Goal: Task Accomplishment & Management: Complete application form

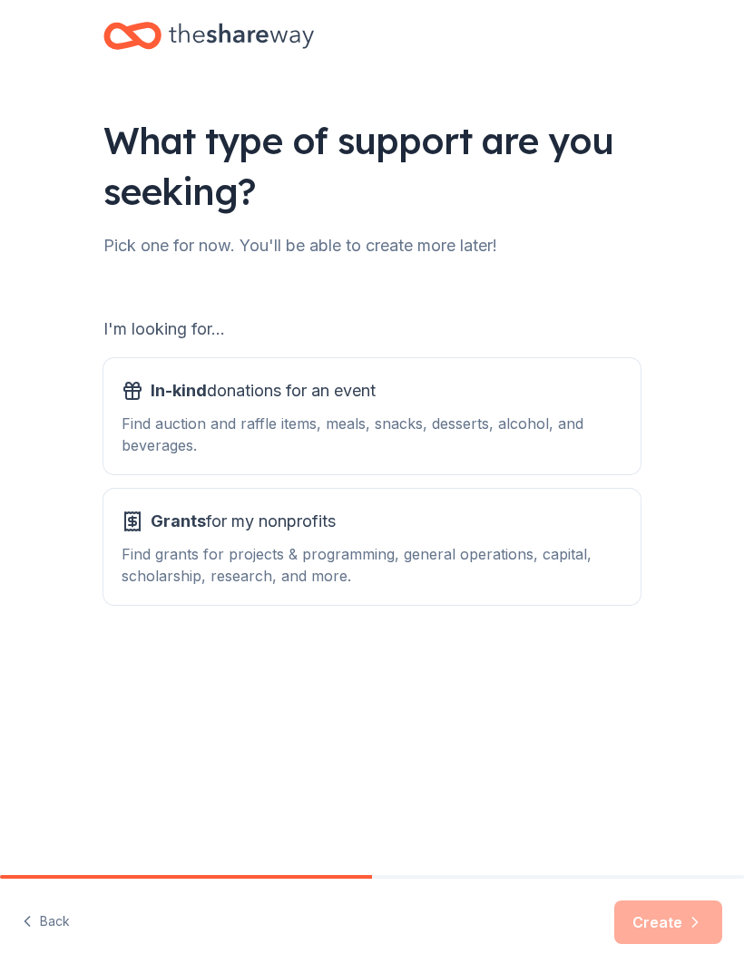
click at [571, 435] on div "Find auction and raffle items, meals, snacks, desserts, alcohol, and beverages." at bounding box center [372, 435] width 501 height 44
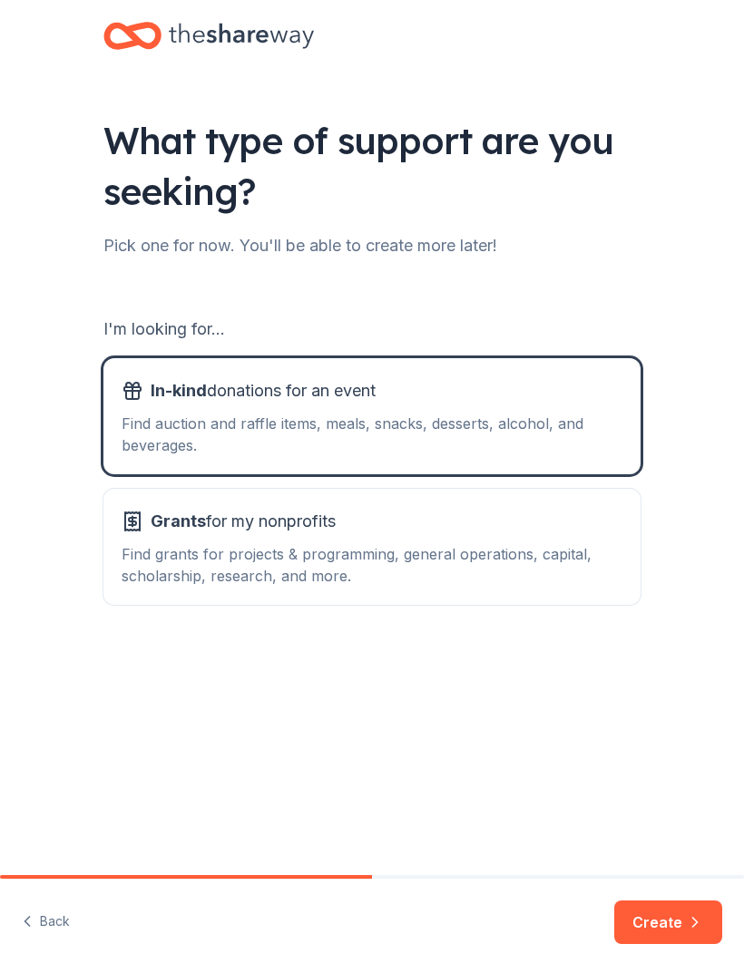
click at [685, 930] on button "Create" at bounding box center [668, 923] width 108 height 44
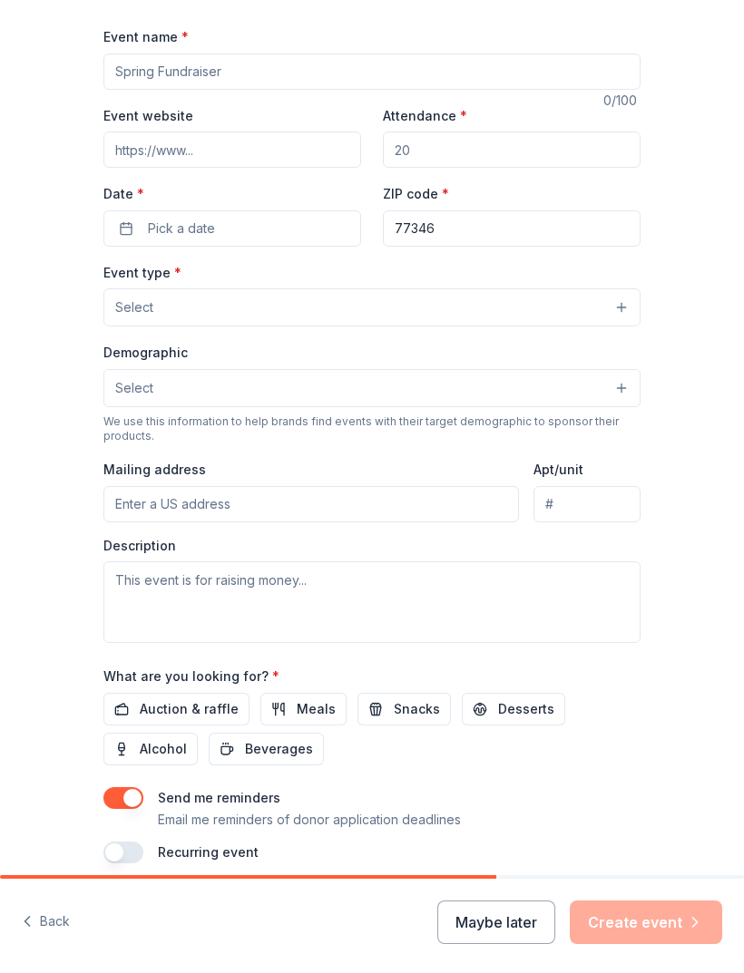
scroll to position [140, 0]
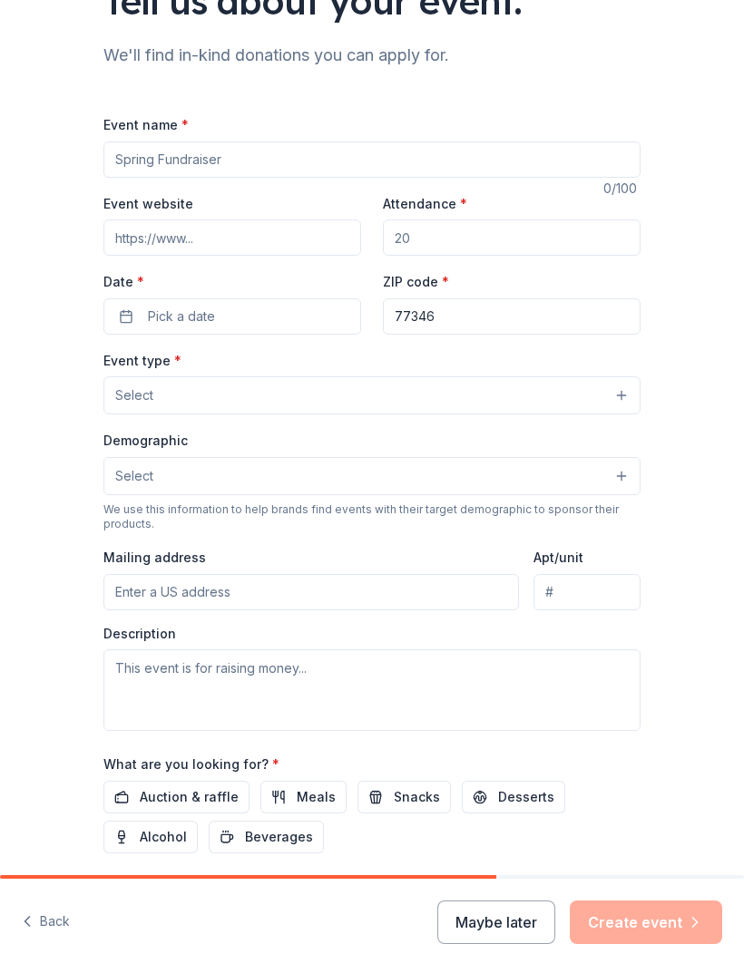
click at [605, 243] on input "Attendance *" at bounding box center [512, 238] width 258 height 36
type input "150"
click at [128, 321] on button "Pick a date" at bounding box center [232, 316] width 258 height 36
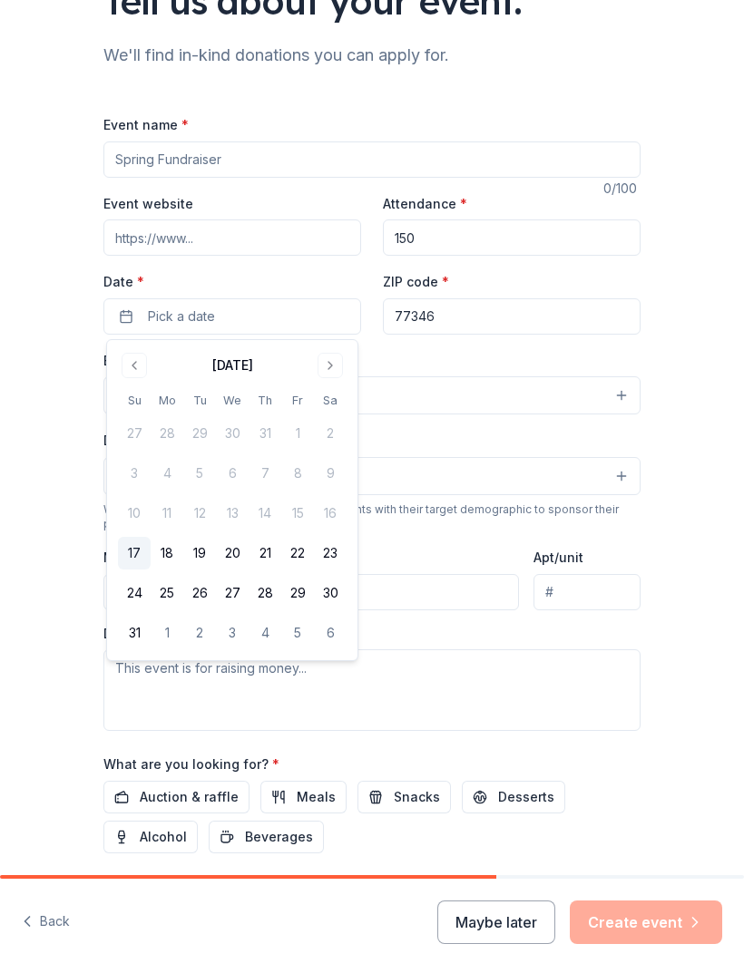
click at [333, 367] on button "Go to next month" at bounding box center [330, 365] width 25 height 25
click at [299, 556] on button "26" at bounding box center [297, 553] width 33 height 33
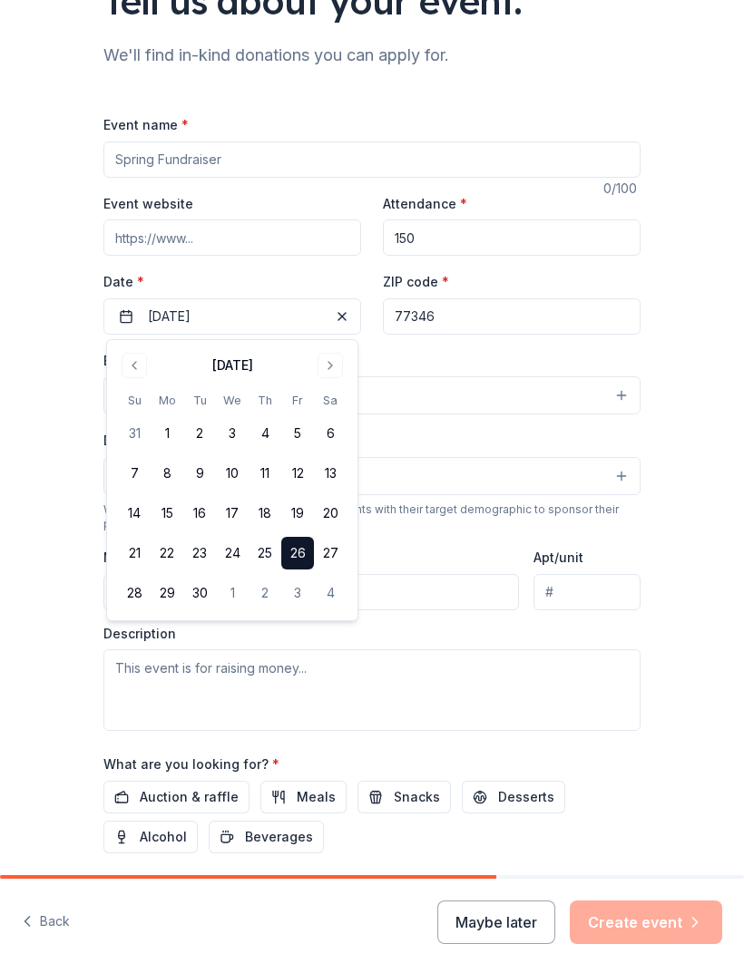
click at [266, 191] on div "Event name * 0 /100 Event website Attendance * 150 Date * 09/26/2025 ZIP code *…" at bounding box center [371, 532] width 537 height 838
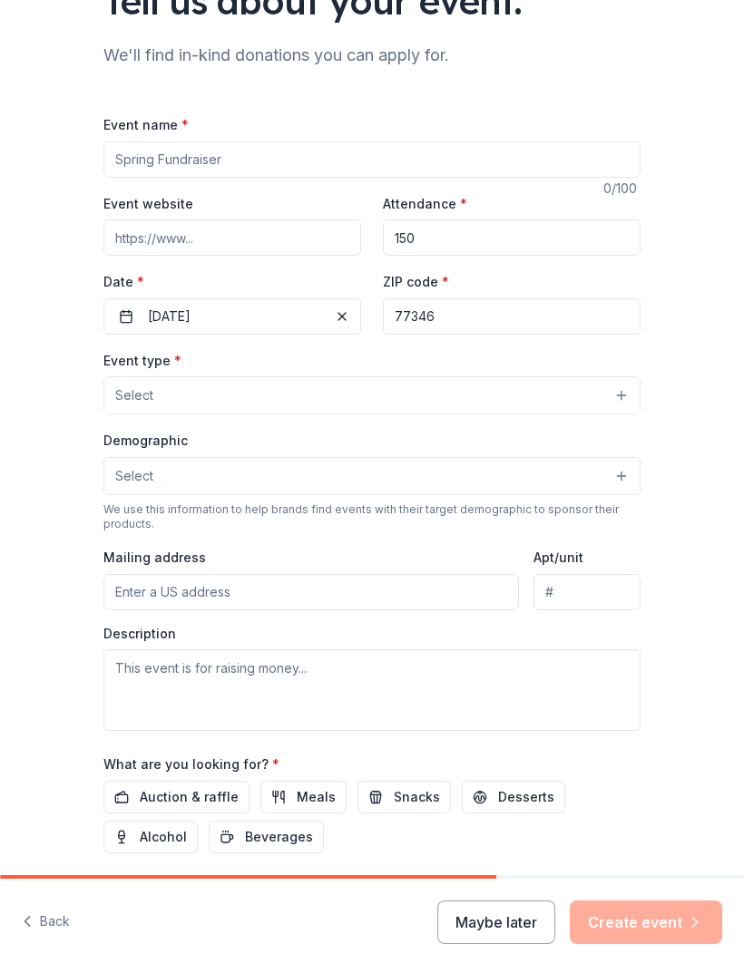
click at [223, 147] on input "Event name *" at bounding box center [371, 160] width 537 height 36
click at [621, 475] on button "Select" at bounding box center [371, 476] width 537 height 38
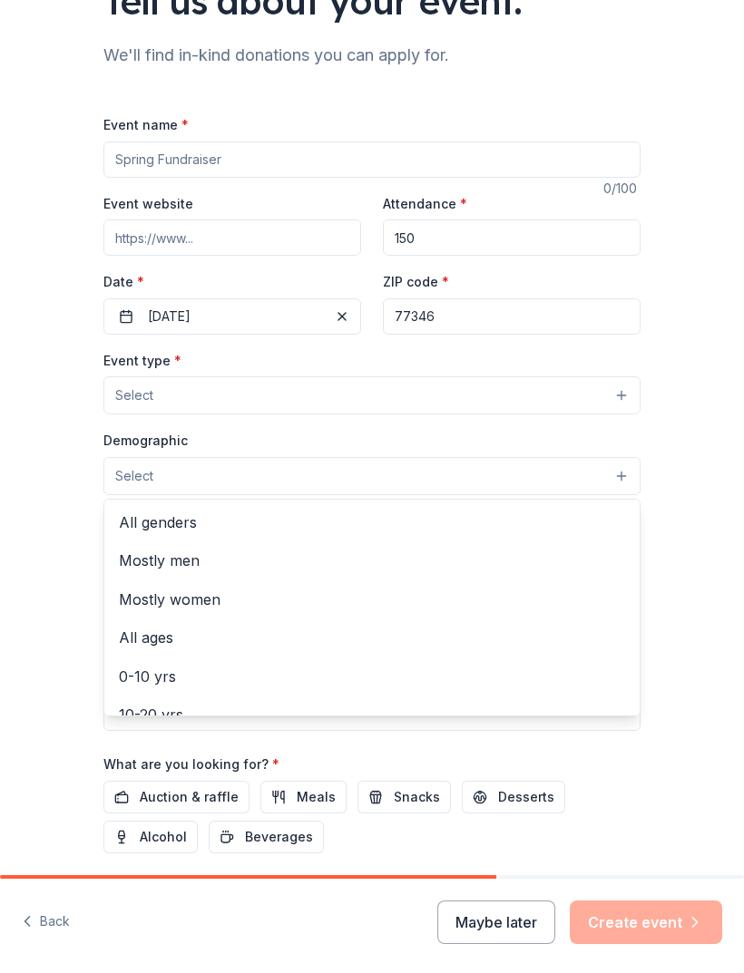
scroll to position [0, 0]
click at [336, 631] on span "All ages" at bounding box center [372, 638] width 506 height 24
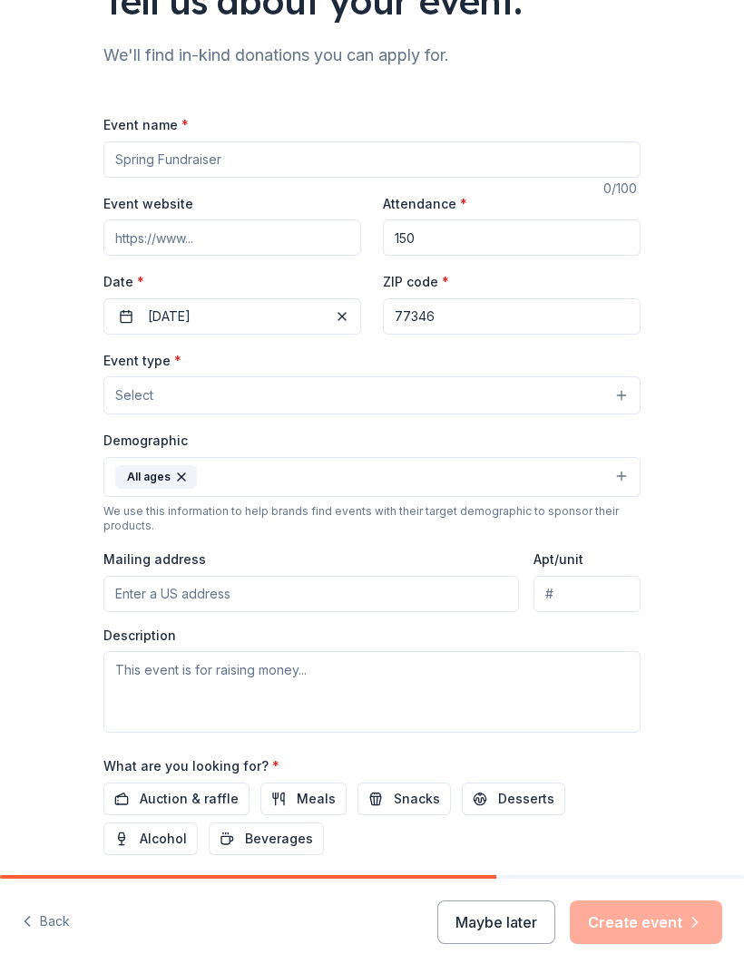
click at [617, 400] on button "Select" at bounding box center [371, 396] width 537 height 38
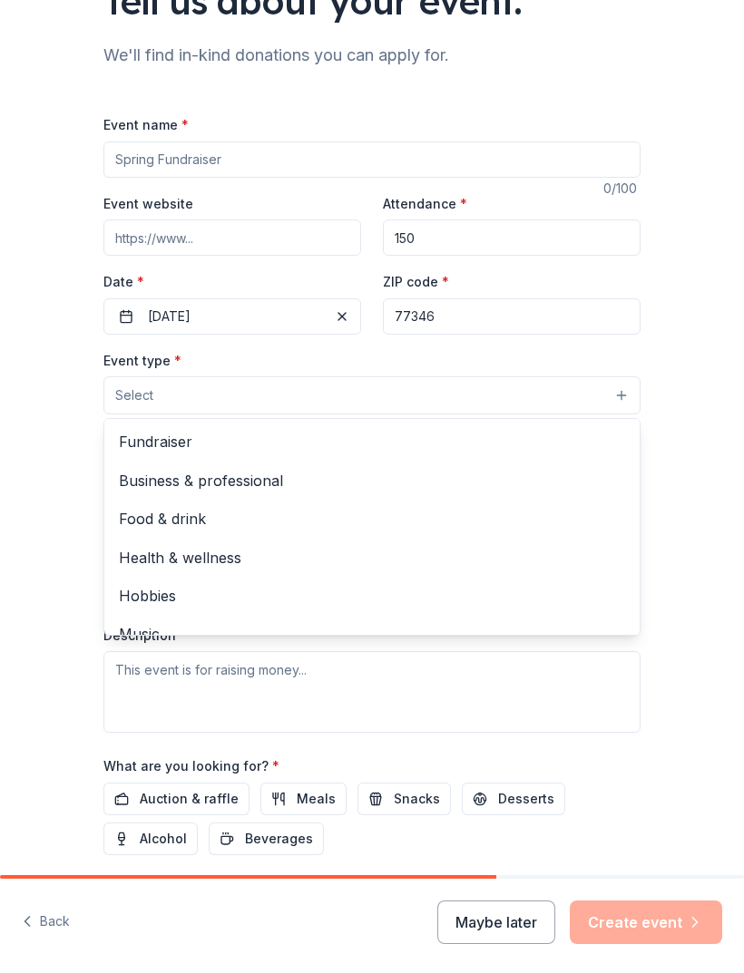
click at [226, 563] on span "Health & wellness" at bounding box center [372, 558] width 506 height 24
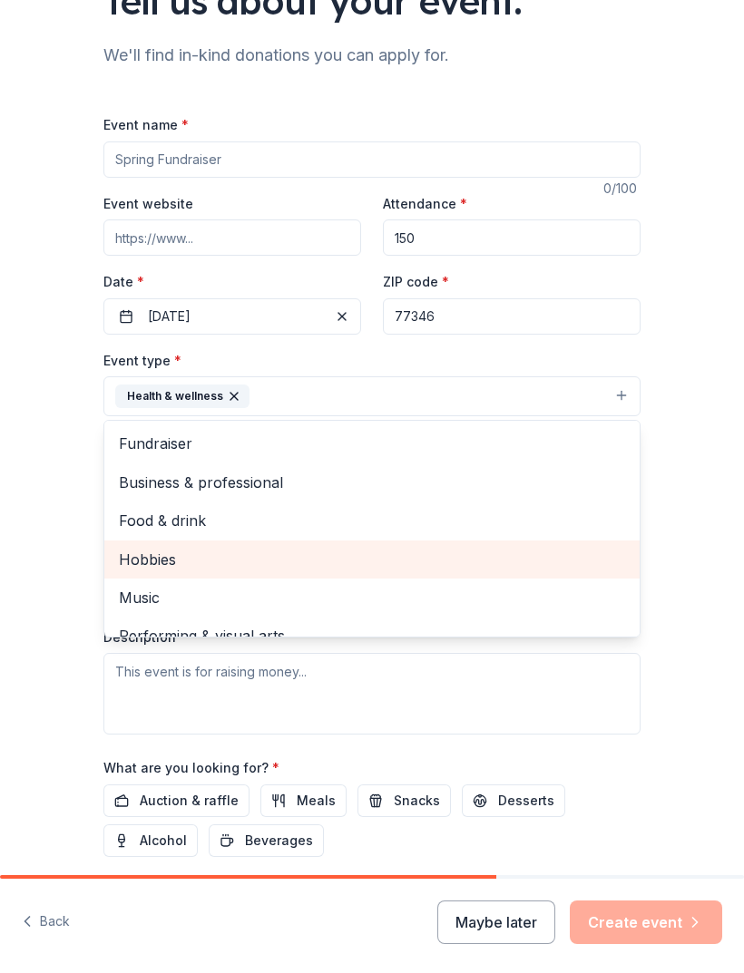
click at [517, 463] on div "Fundraiser" at bounding box center [371, 444] width 535 height 38
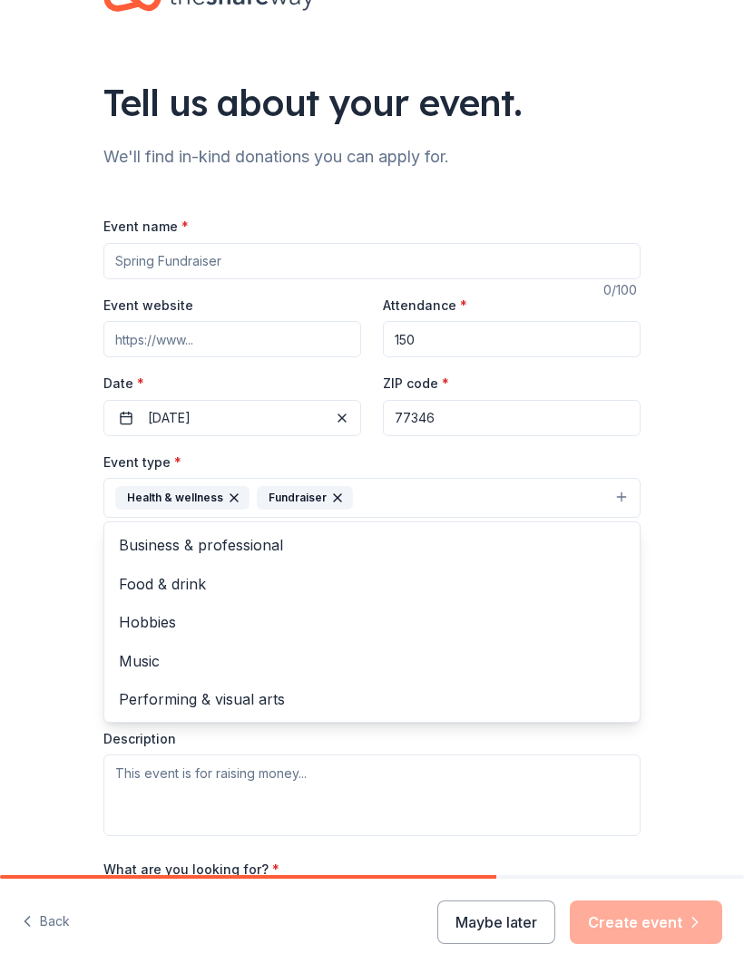
scroll to position [40, 0]
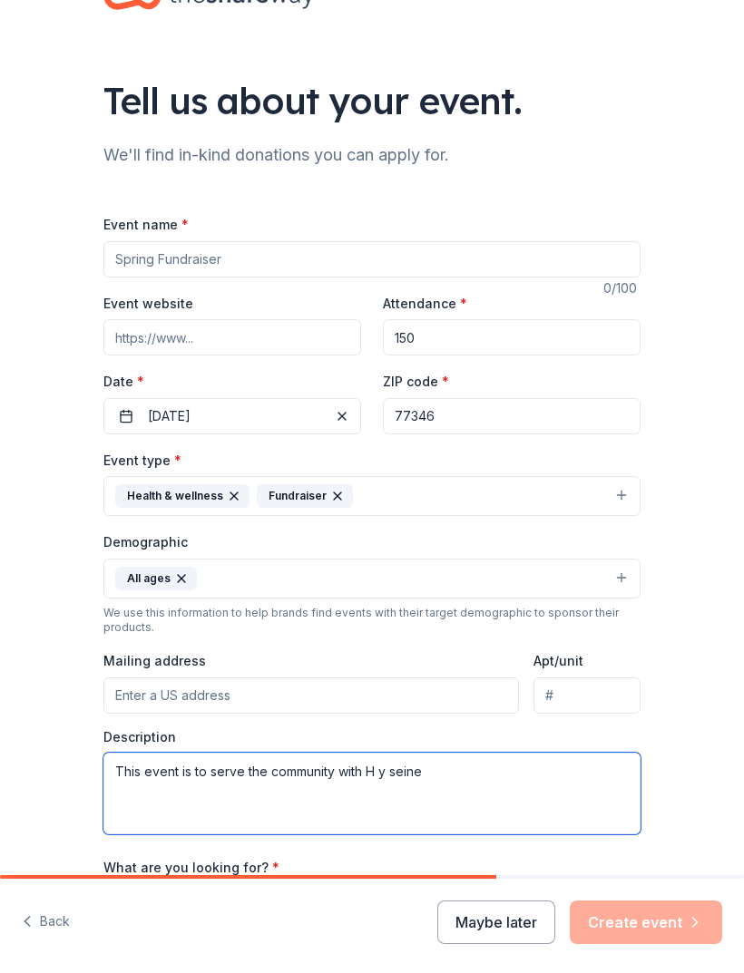
click at [395, 773] on textarea "This event is to serve the community with H y seine" at bounding box center [371, 794] width 537 height 82
click at [396, 774] on textarea "This event is to serve the community with H y seine" at bounding box center [371, 794] width 537 height 82
click at [374, 773] on textarea "This event is to serve the community with H y seine" at bounding box center [371, 794] width 537 height 82
click at [374, 772] on textarea "This event is to serve the community with H y seine" at bounding box center [371, 794] width 537 height 82
click at [456, 769] on textarea "This event is to serve the community with H y seine" at bounding box center [371, 794] width 537 height 82
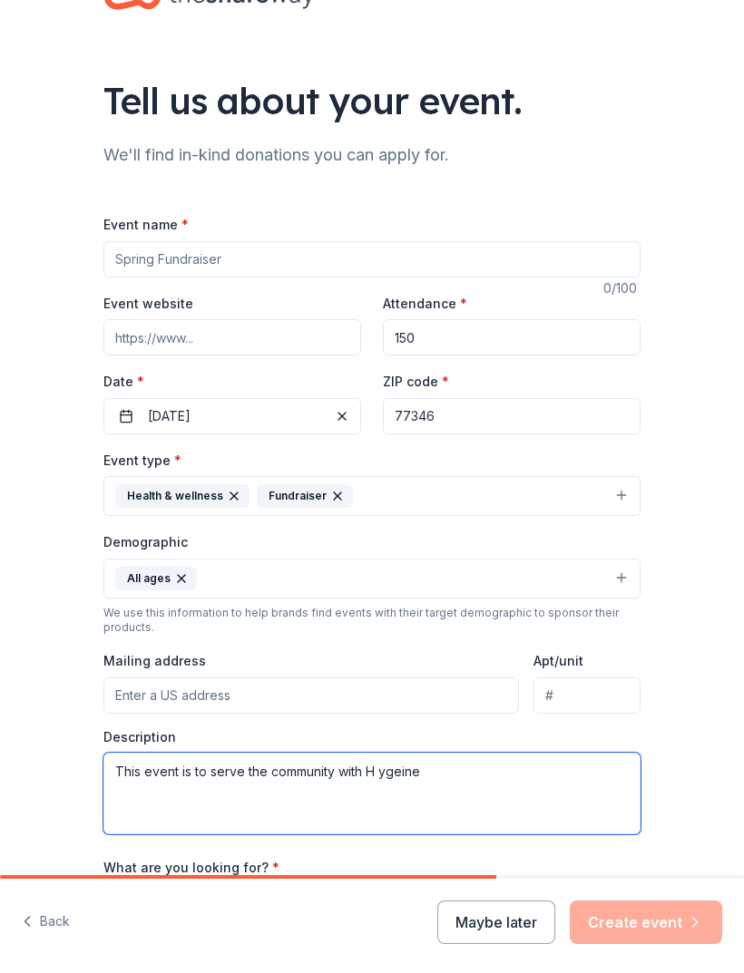
click at [381, 776] on textarea "This event is to serve the community with H ygeine" at bounding box center [371, 794] width 537 height 82
click at [445, 778] on textarea "This event is to serve the community with Hygeine" at bounding box center [371, 794] width 537 height 82
click at [573, 778] on textarea "This event is to serve the community with Hygiene,clothing and basic nessities" at bounding box center [371, 794] width 537 height 82
click at [573, 773] on textarea "This event is to serve the community with Hygiene,clothing and basic nessities" at bounding box center [371, 794] width 537 height 82
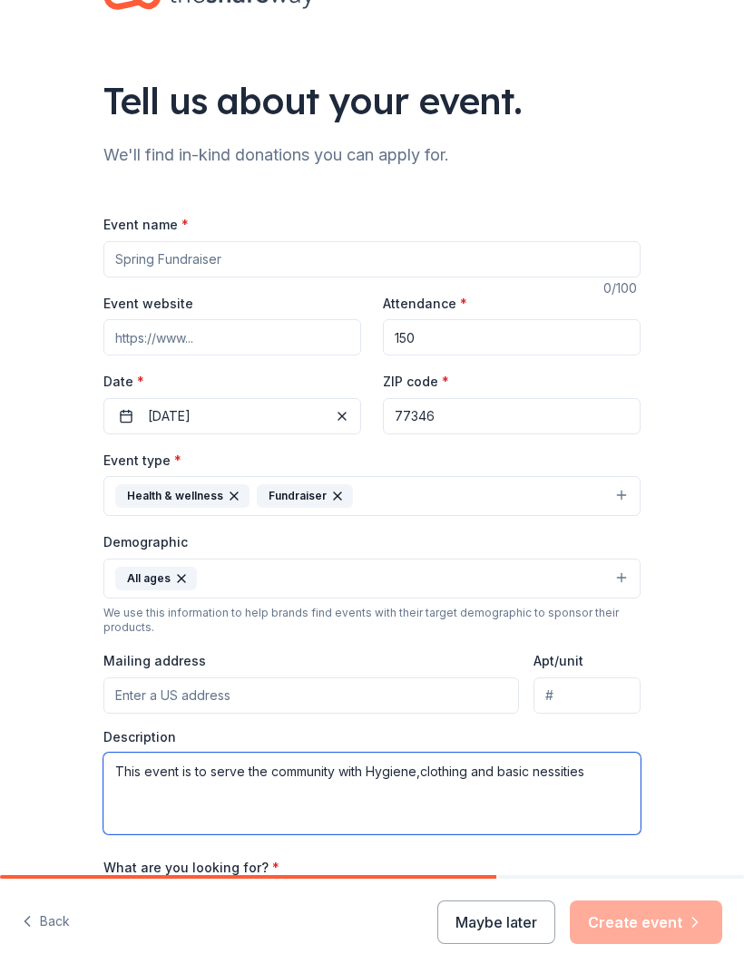
type textarea "This event is to serve the community with Hygiene,clothing and basic nessities"
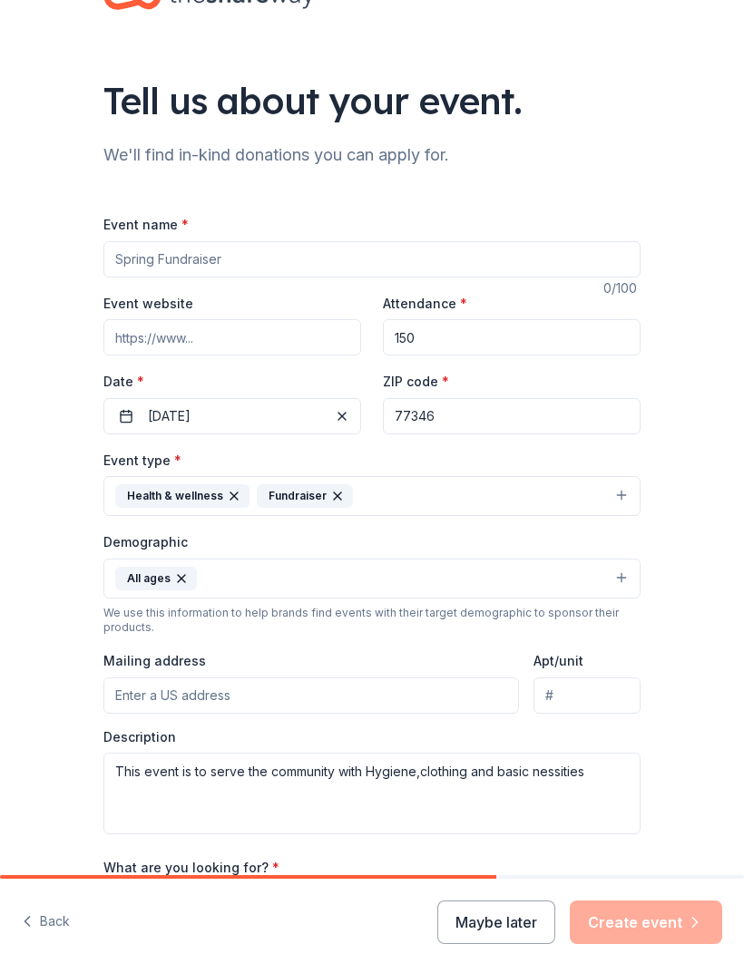
type input ","
type input ", , ,"
type input ","
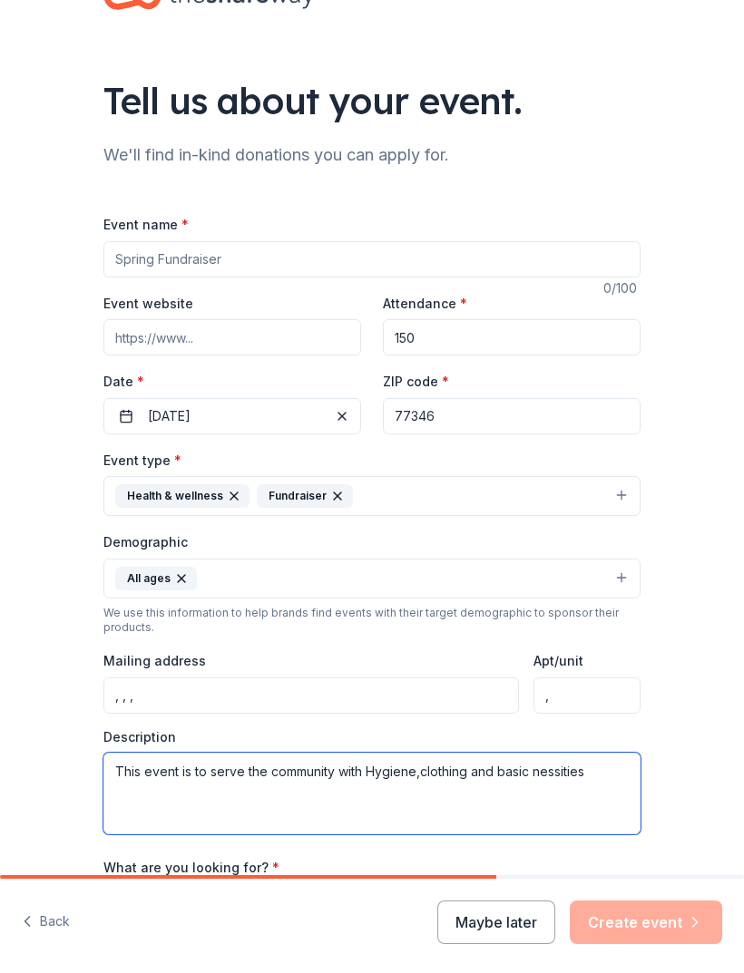
click at [540, 775] on textarea "This event is to serve the community with Hygiene,clothing and basic nessities" at bounding box center [371, 794] width 537 height 82
click at [539, 774] on textarea "This event is to serve the community with Hygiene,clothing and basic nessities" at bounding box center [371, 794] width 537 height 82
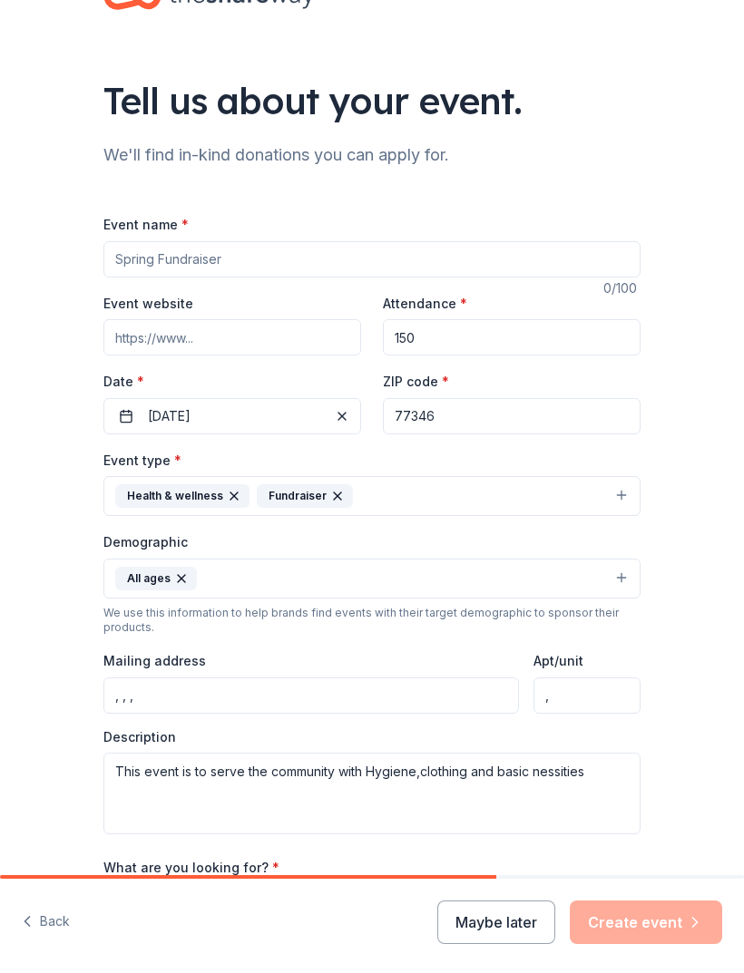
click at [710, 651] on div "Tell us about your event. We'll find in-kind donations you can apply for. Event…" at bounding box center [372, 551] width 744 height 1182
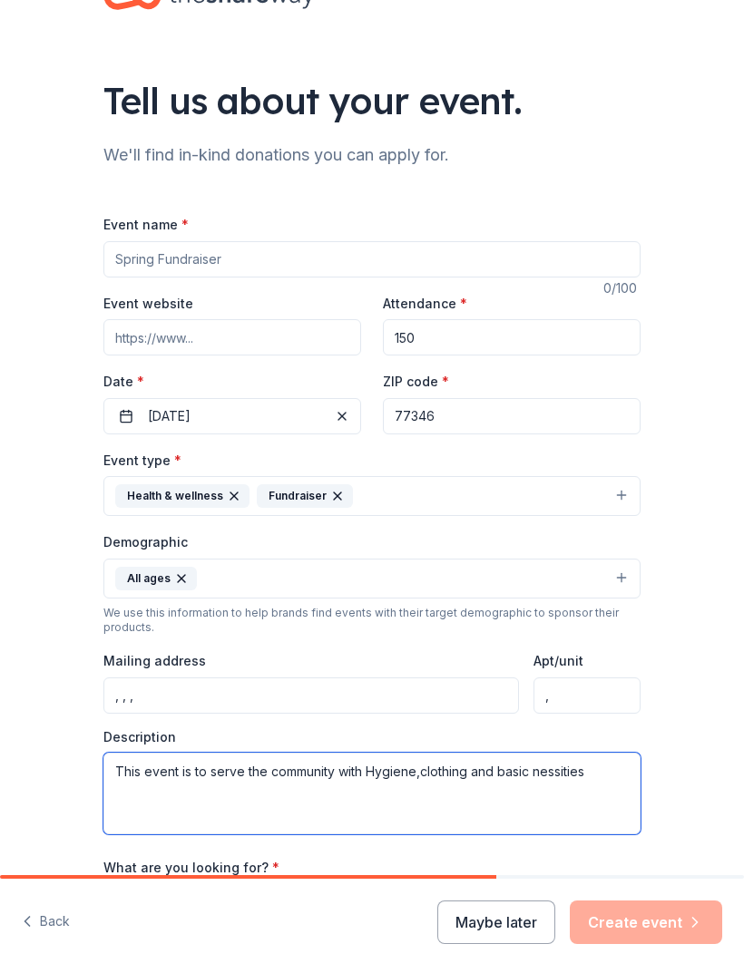
click at [424, 774] on textarea "This event is to serve the community with Hygiene,clothing and basic nessities" at bounding box center [371, 794] width 537 height 82
click at [430, 777] on textarea "This event is to serve the community with Hygiene,clothing and basic nessities" at bounding box center [371, 794] width 537 height 82
click at [429, 776] on textarea "This event is to serve the community with Hygiene,clothing and basic nessities" at bounding box center [371, 794] width 537 height 82
click at [556, 783] on textarea "This event is to serve the community with Hygiene items and basic nessities" at bounding box center [371, 794] width 537 height 82
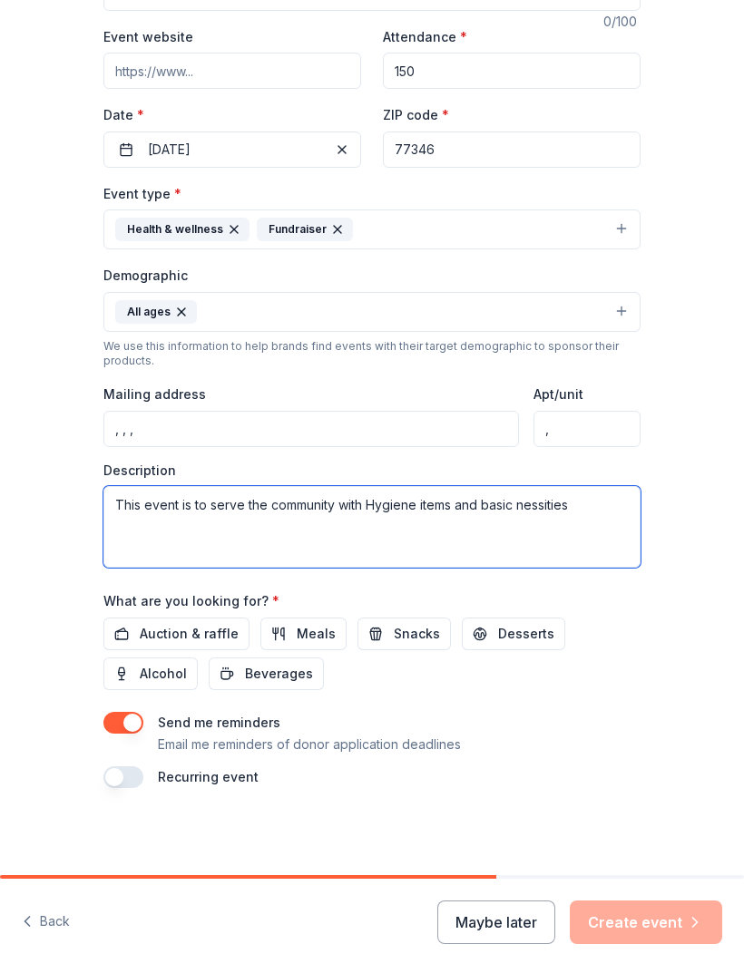
scroll to position [308, 0]
type textarea "This event is to serve the community with Hygiene items and basic nessities"
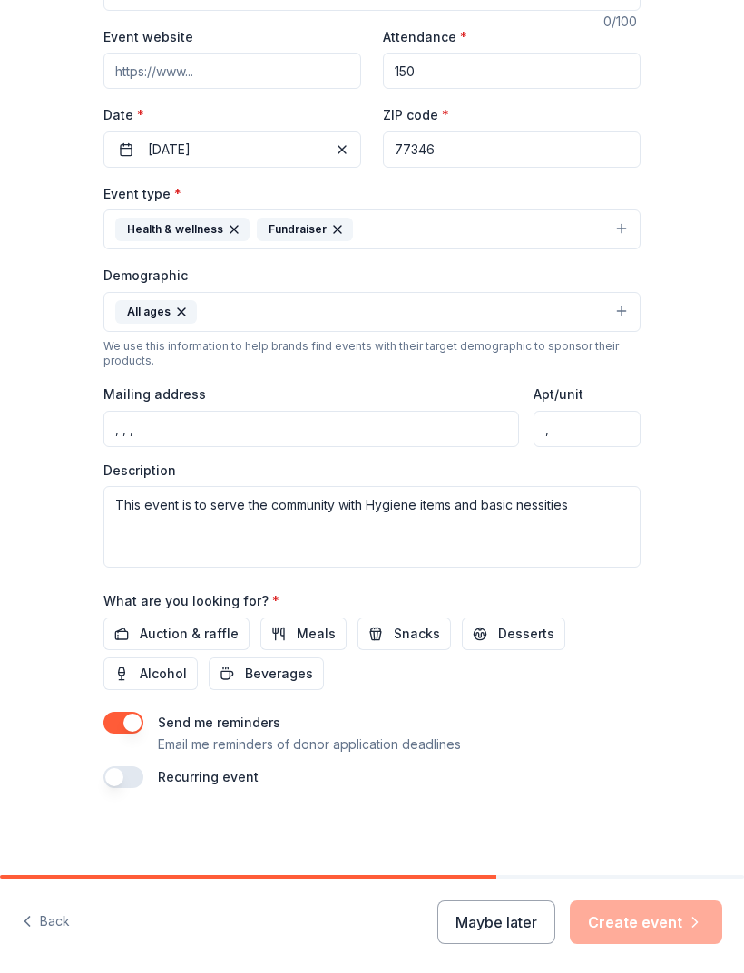
click at [53, 924] on button "Back" at bounding box center [46, 923] width 48 height 38
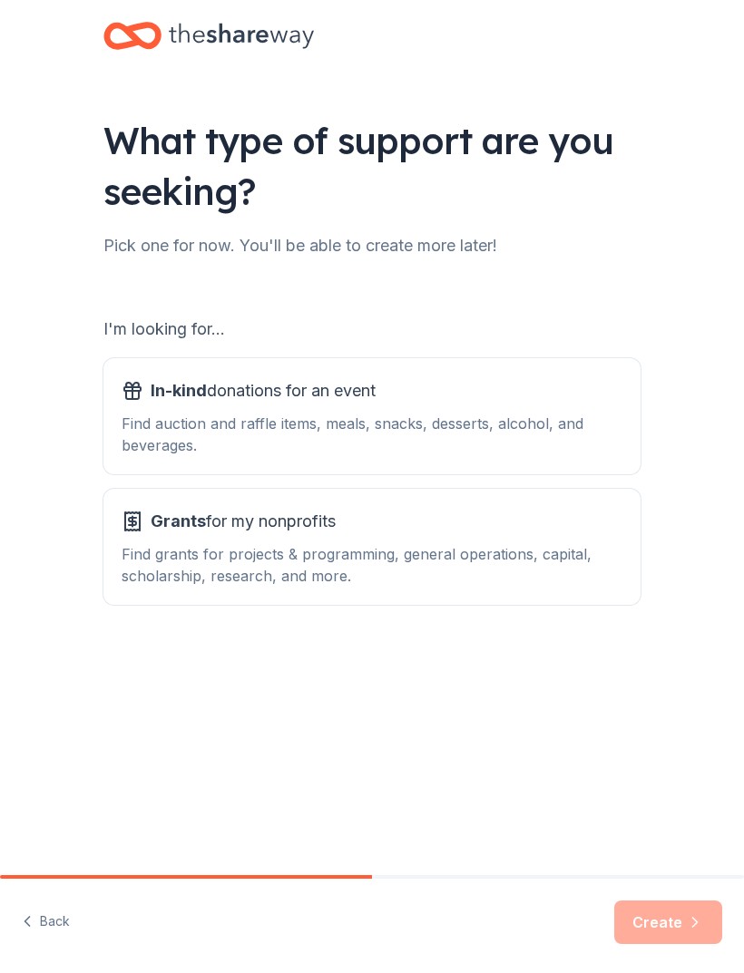
click at [571, 410] on div "In-kind donations for an event Find auction and raffle items, meals, snacks, de…" at bounding box center [372, 417] width 501 height 80
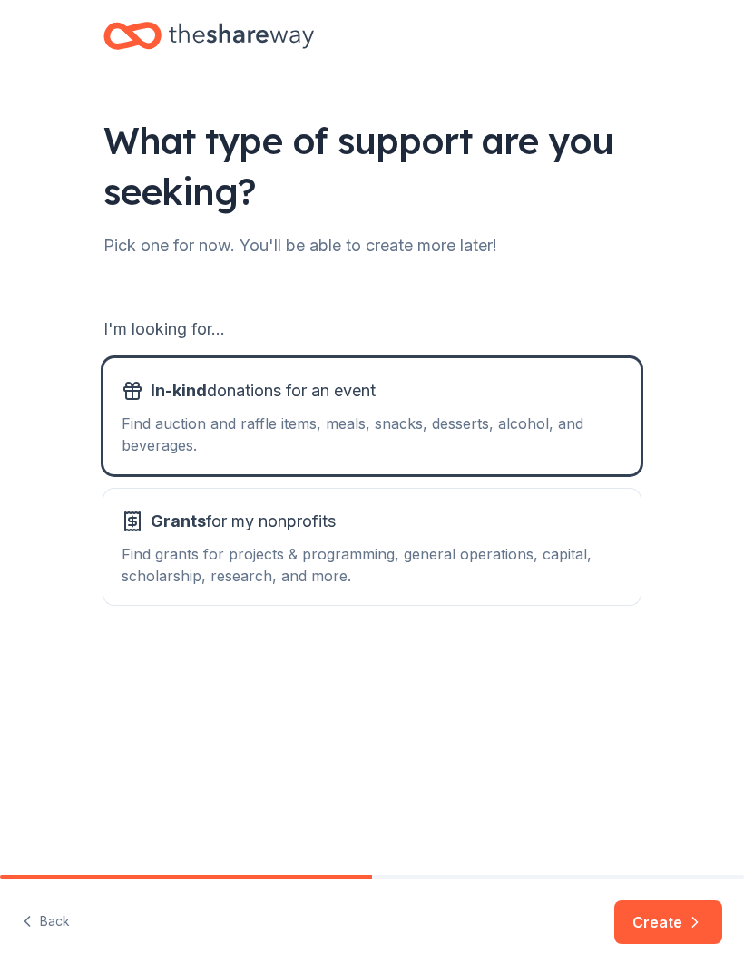
click at [686, 936] on button "Create" at bounding box center [668, 923] width 108 height 44
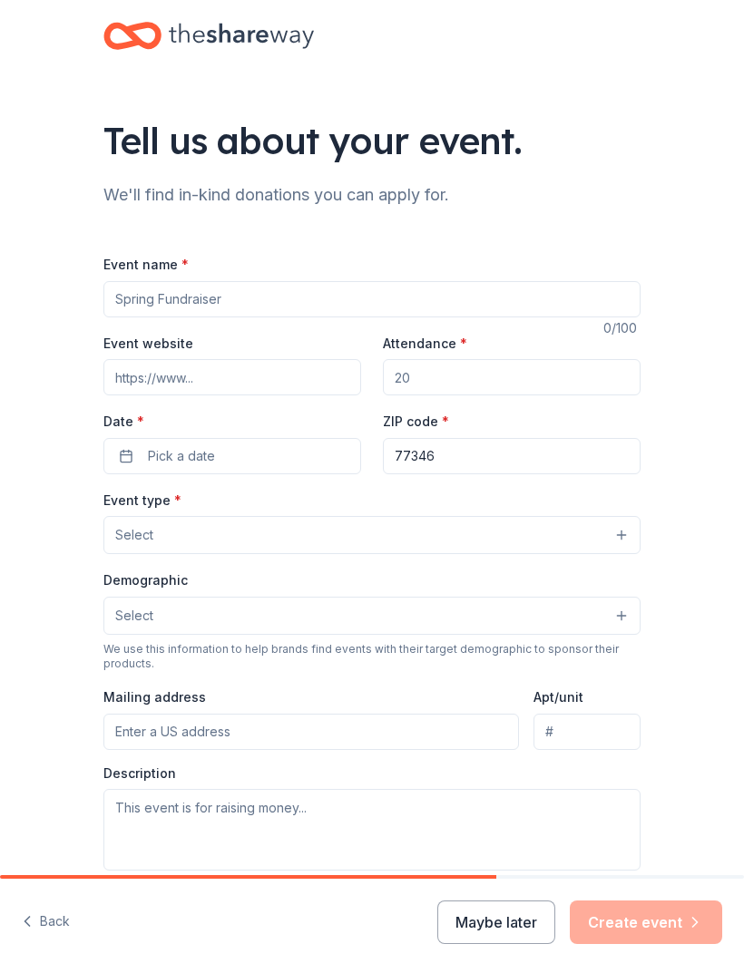
click at [531, 934] on button "Maybe later" at bounding box center [496, 923] width 118 height 44
click at [520, 924] on button "Maybe later" at bounding box center [496, 923] width 118 height 44
click at [532, 921] on button "Maybe later" at bounding box center [496, 923] width 118 height 44
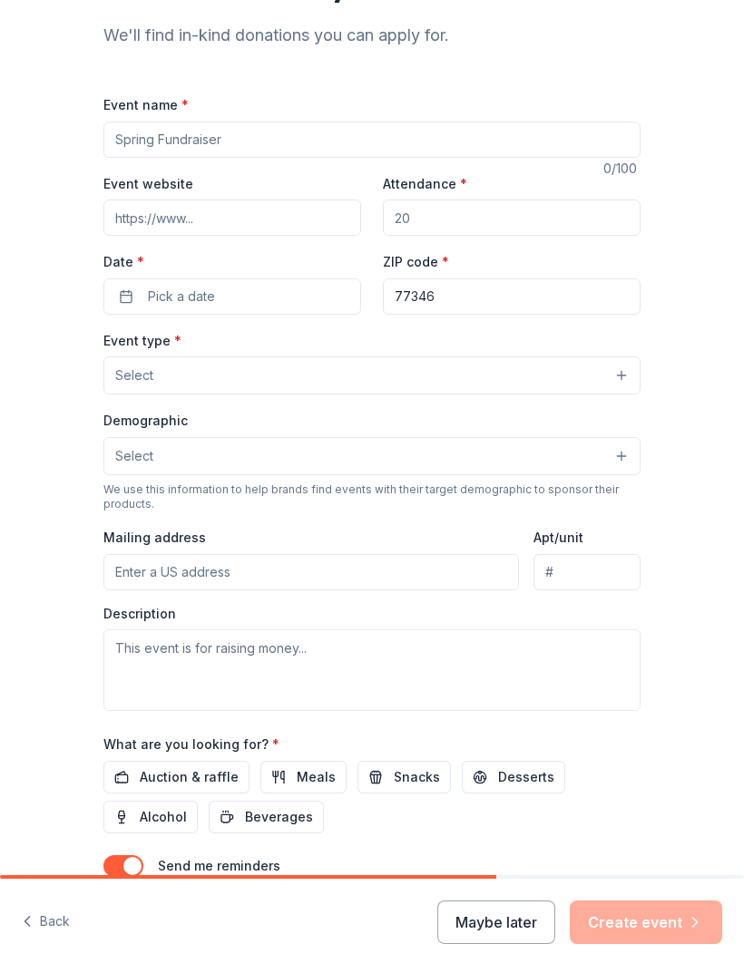
scroll to position [187, 0]
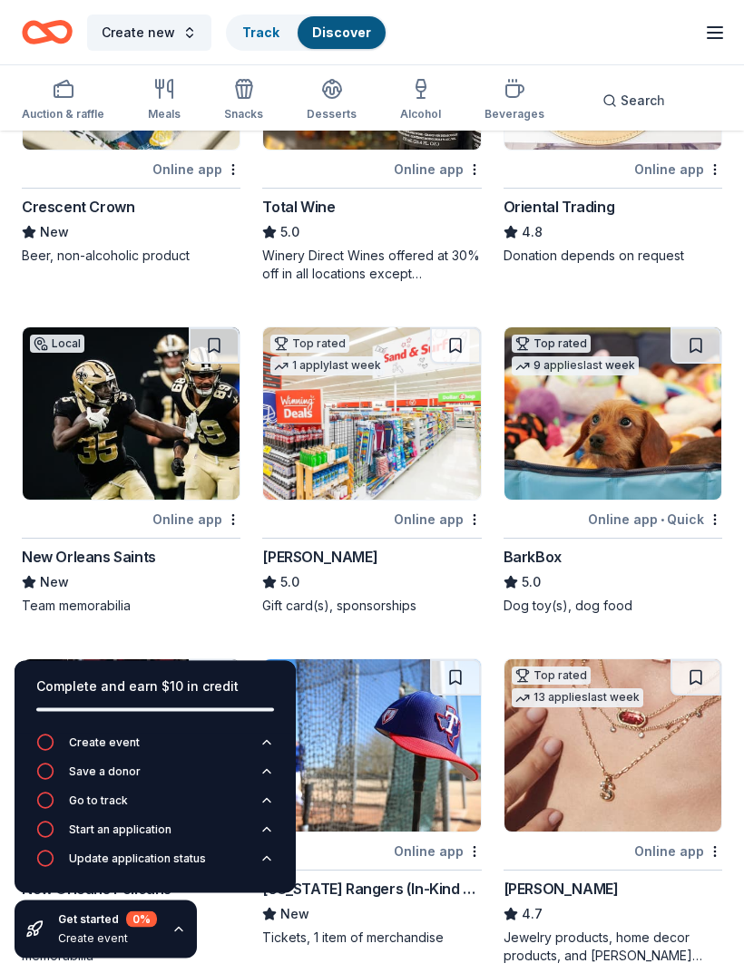
scroll to position [303, 0]
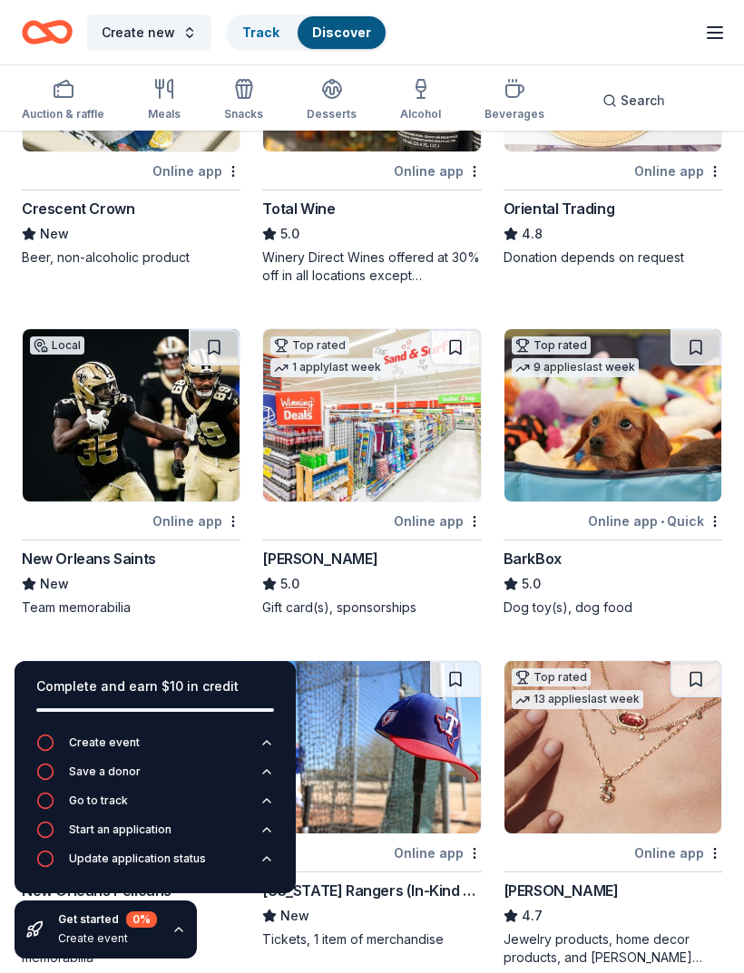
click at [181, 466] on img at bounding box center [131, 415] width 217 height 172
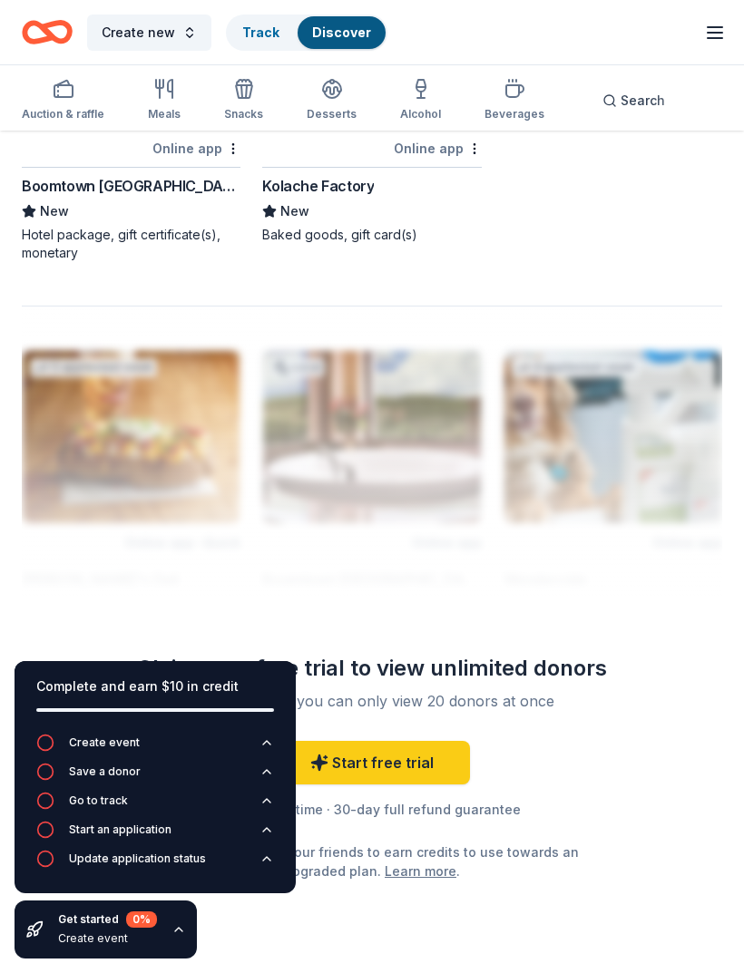
scroll to position [2411, 0]
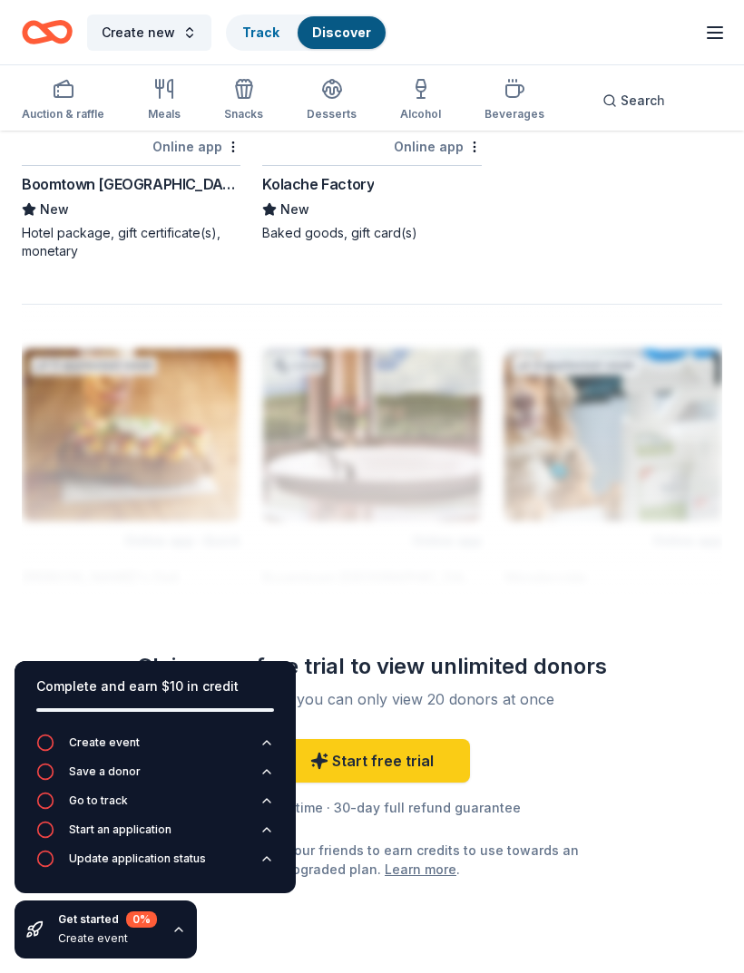
click at [621, 104] on span "Search" at bounding box center [643, 101] width 44 height 22
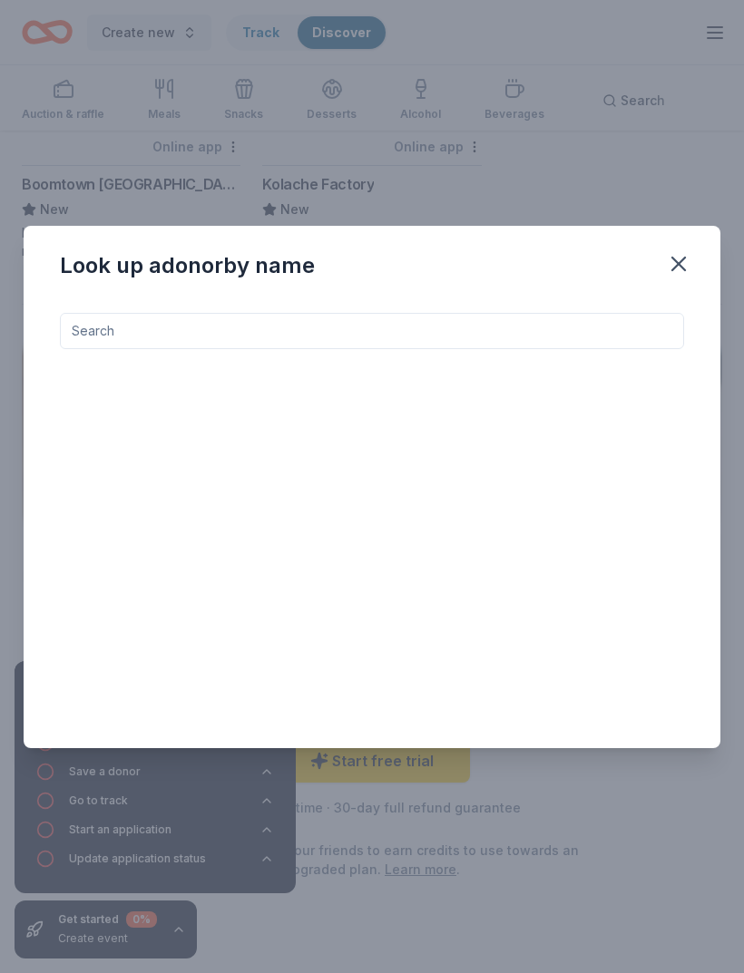
click at [673, 270] on icon "button" at bounding box center [678, 264] width 13 height 13
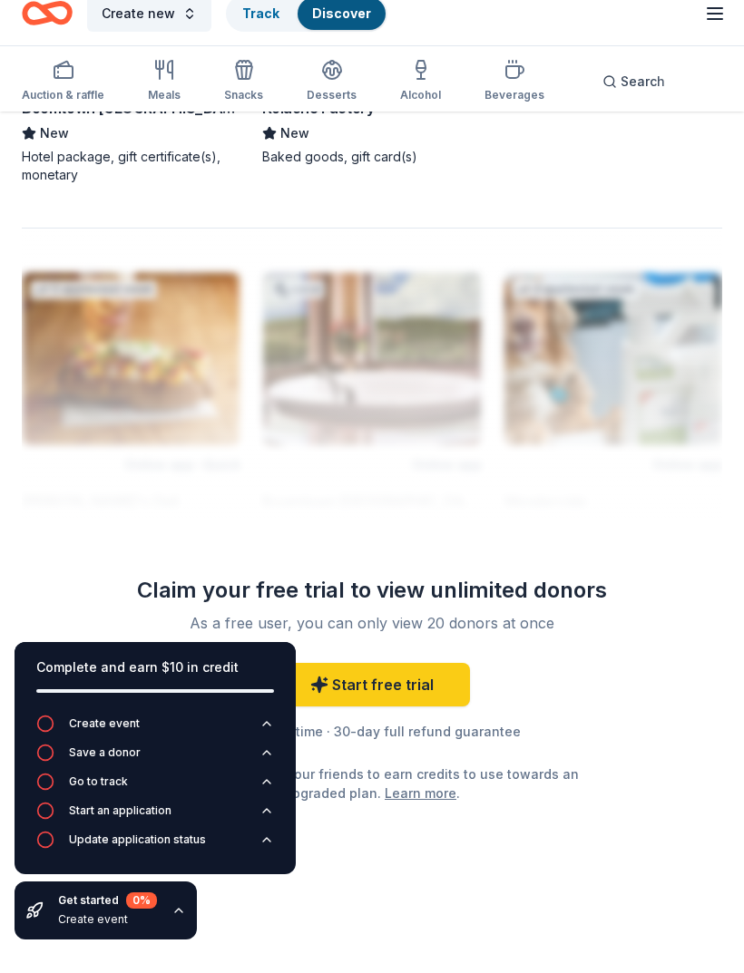
scroll to position [2469, 0]
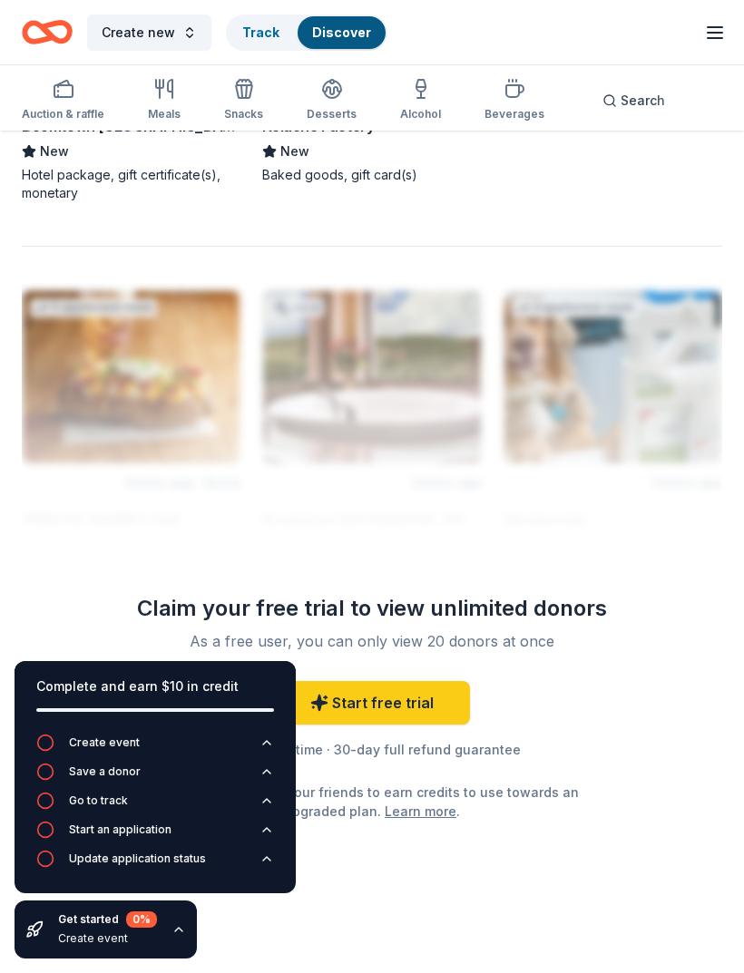
click at [713, 34] on icon "button" at bounding box center [715, 33] width 22 height 22
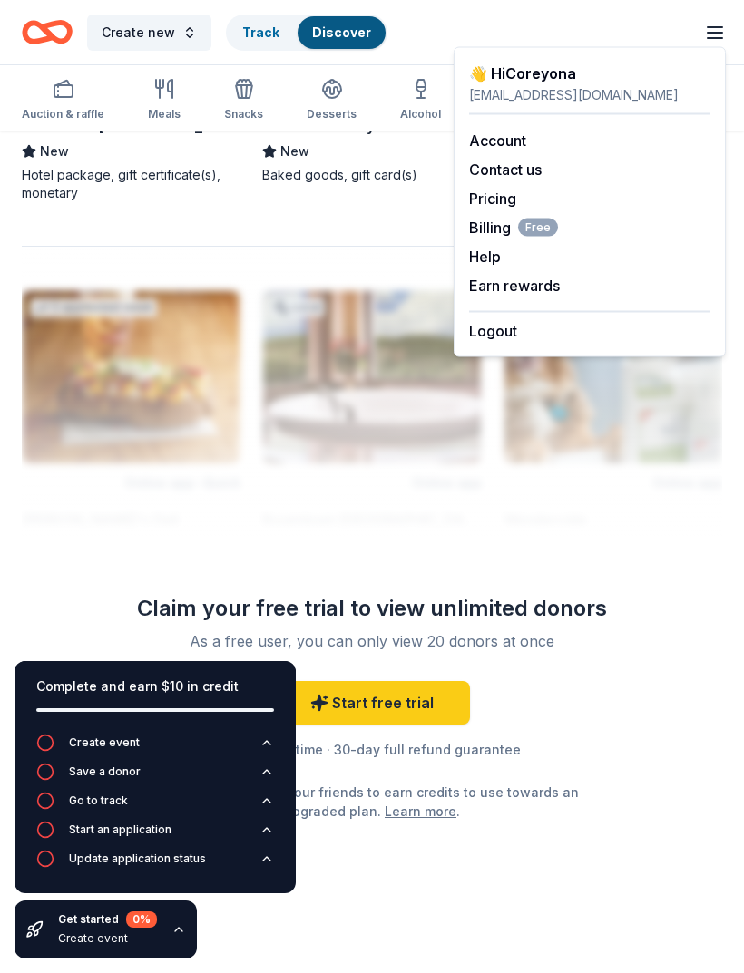
click at [508, 232] on span "Billing Free" at bounding box center [513, 228] width 89 height 22
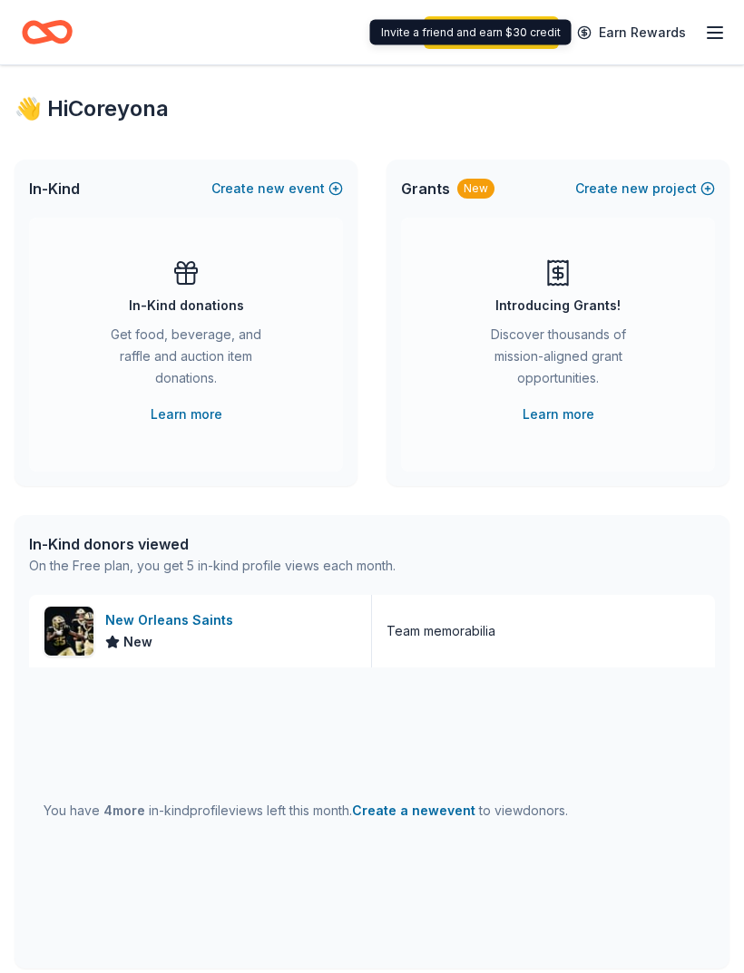
click at [690, 26] on link "Earn Rewards" at bounding box center [631, 32] width 131 height 33
click at [708, 34] on icon "button" at bounding box center [715, 33] width 22 height 22
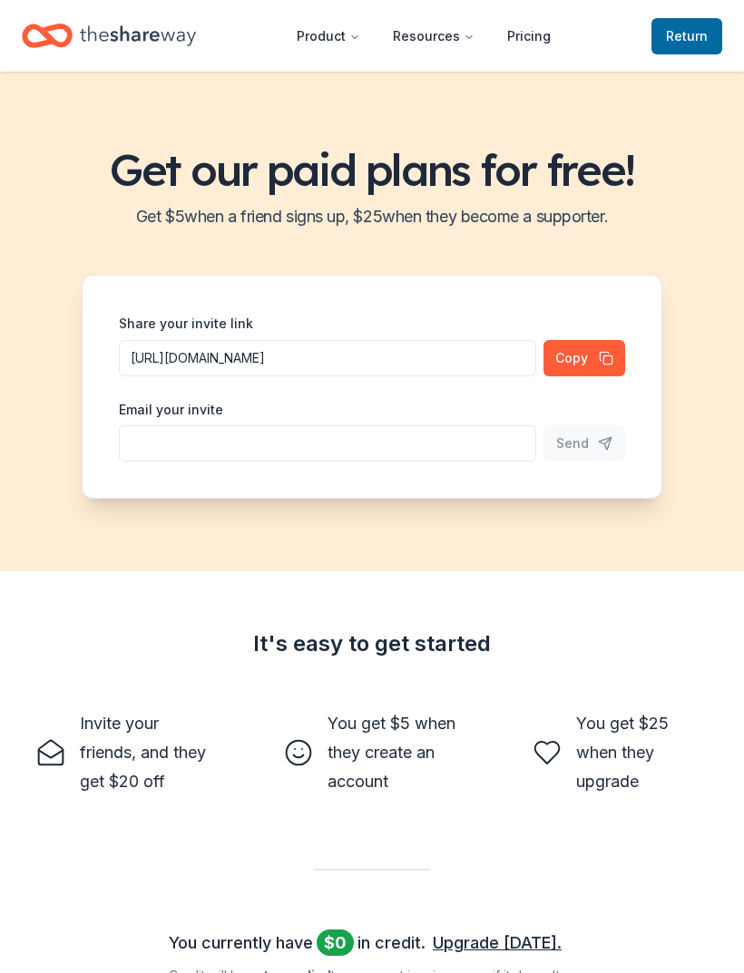
click at [458, 44] on button "Resources" at bounding box center [433, 36] width 111 height 36
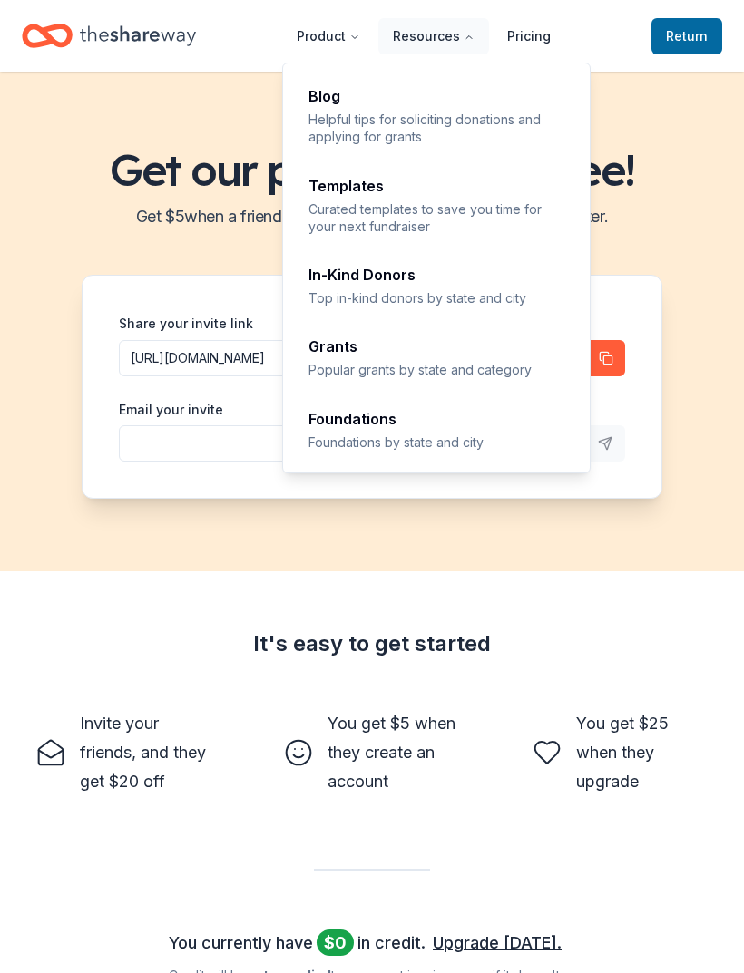
click at [453, 300] on p "Top in-kind donors by state and city" at bounding box center [437, 297] width 258 height 17
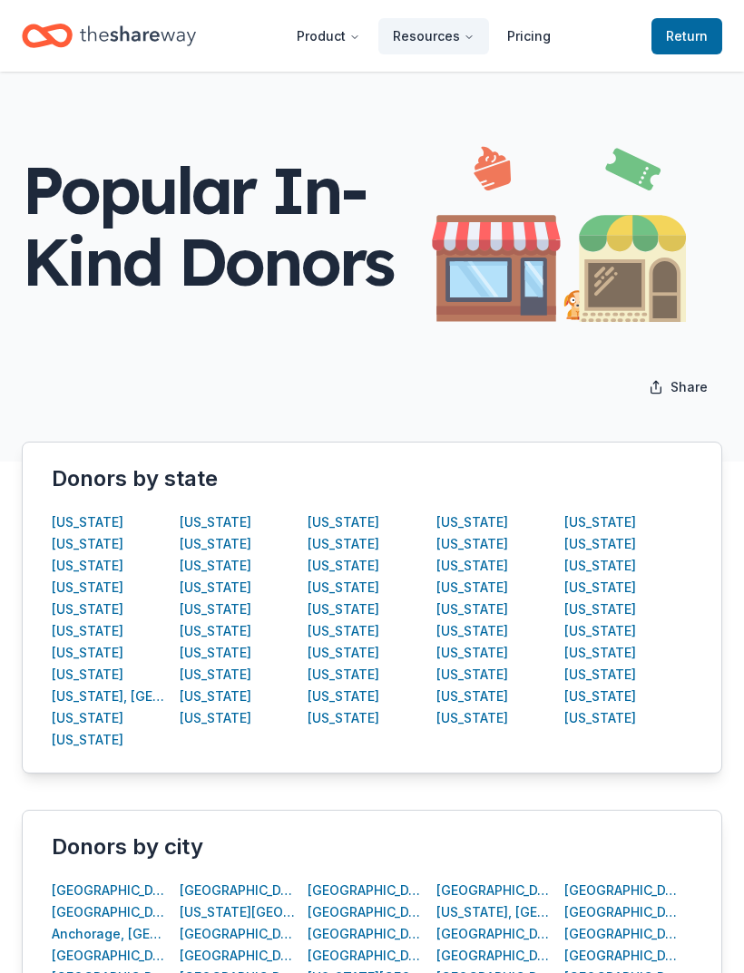
click at [587, 570] on div "Texas" at bounding box center [600, 566] width 72 height 22
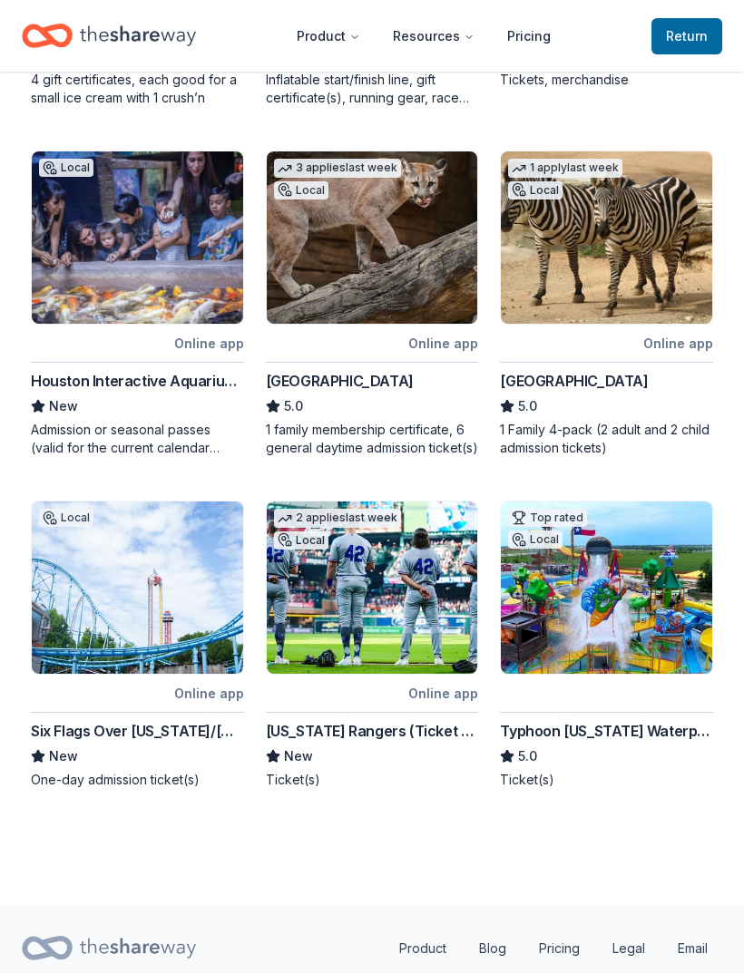
scroll to position [602, 0]
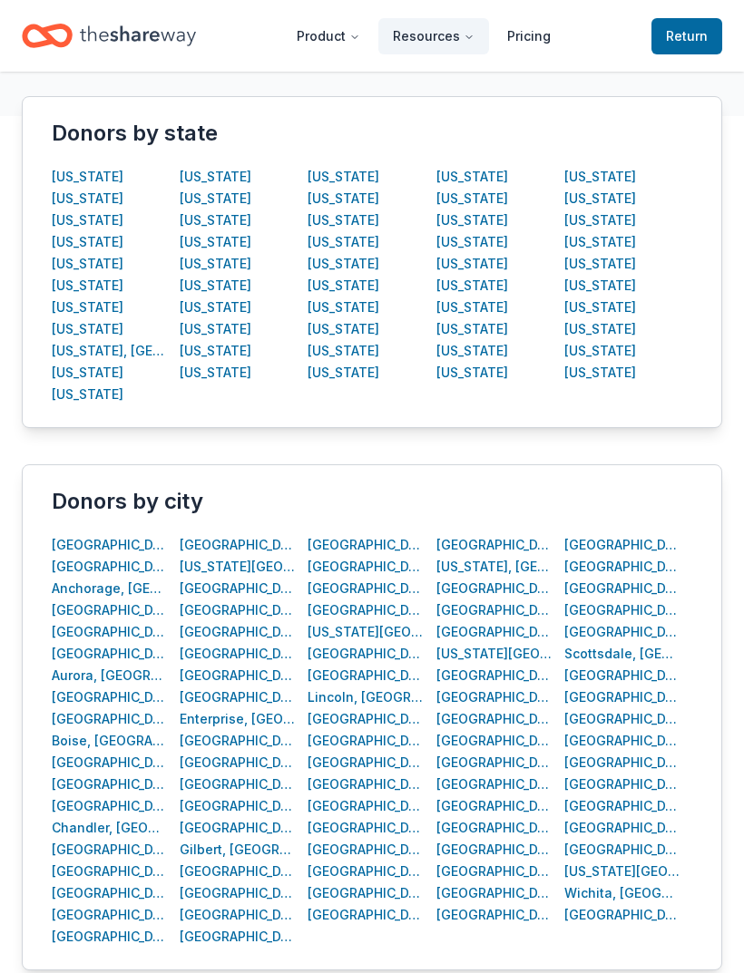
scroll to position [347, 0]
click at [231, 939] on div "Houston, TX" at bounding box center [237, 936] width 115 height 22
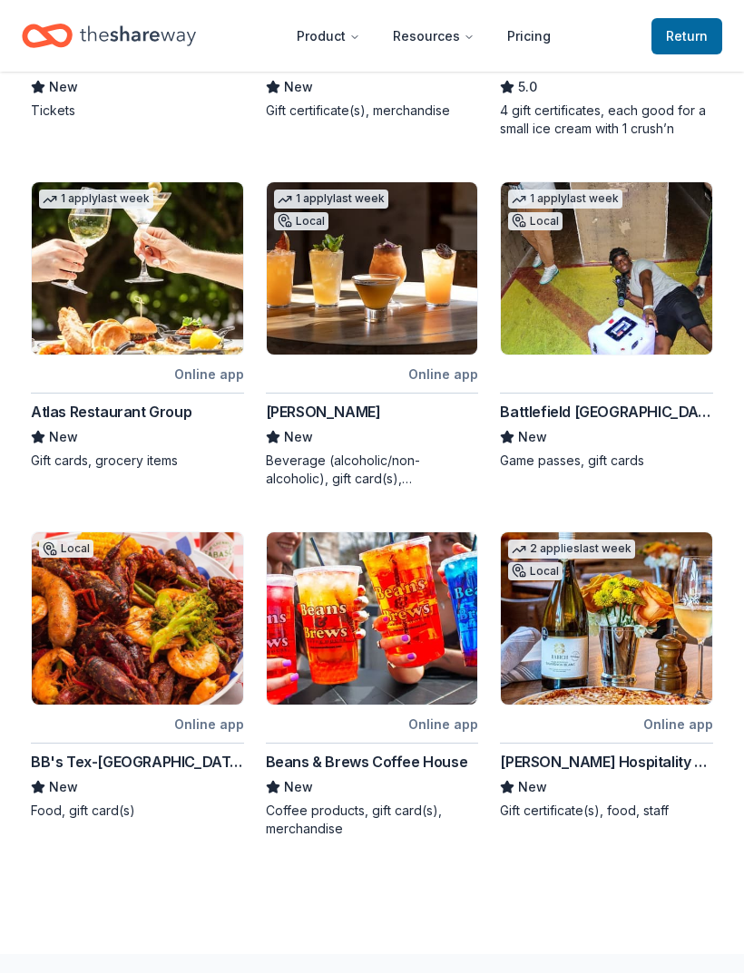
scroll to position [621, 0]
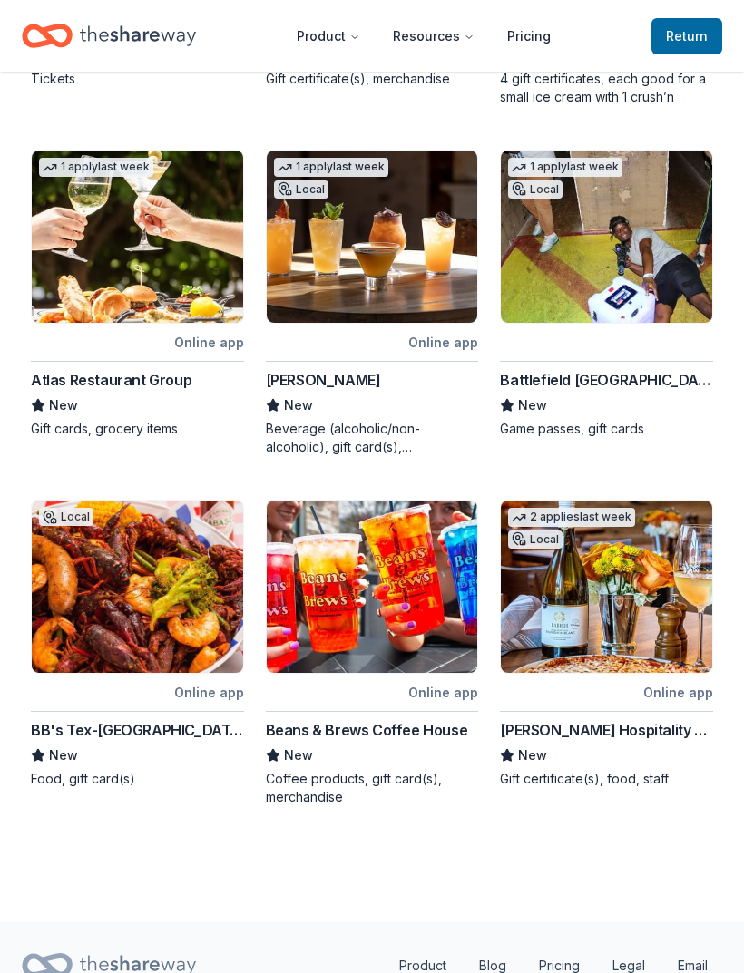
click at [528, 43] on link "Pricing" at bounding box center [529, 36] width 73 height 36
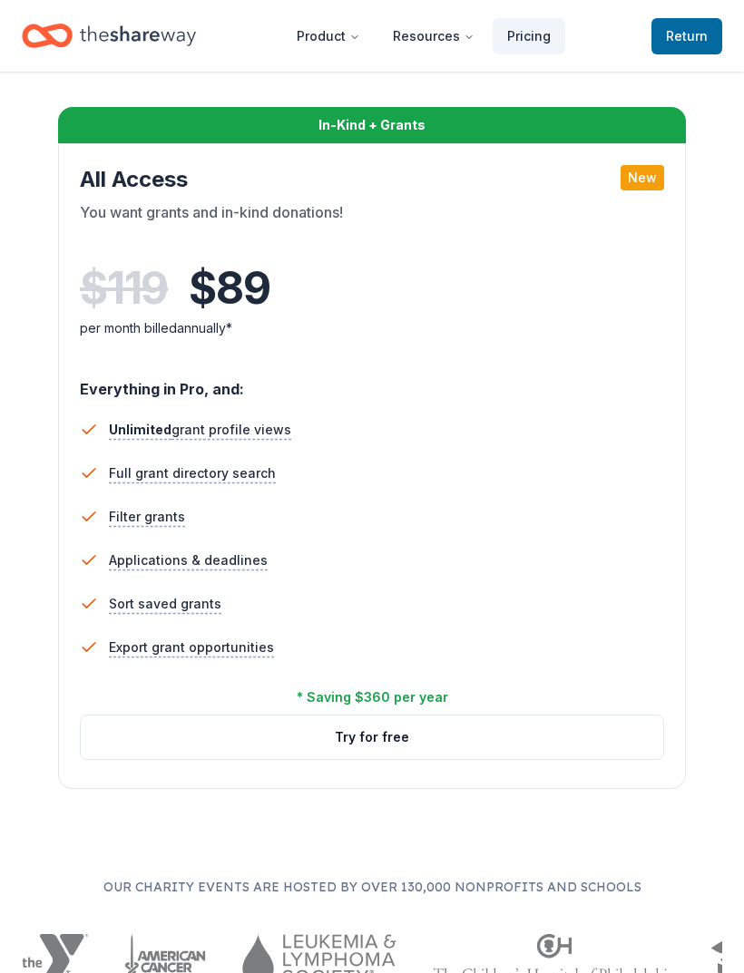
scroll to position [2361, 0]
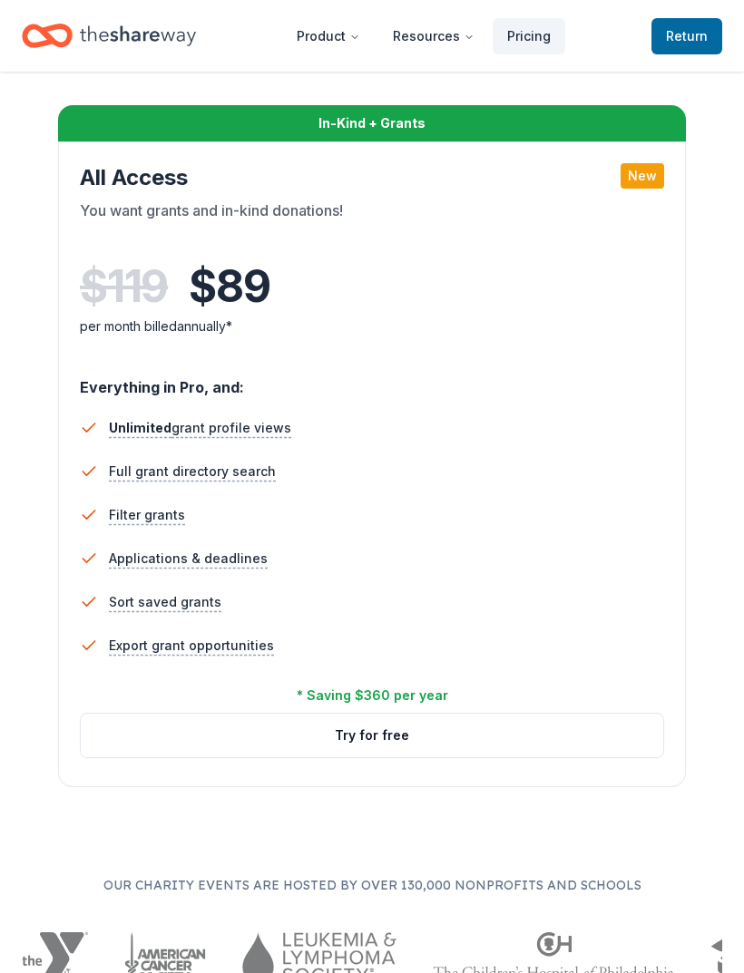
click at [528, 744] on button "Try for free" at bounding box center [372, 737] width 582 height 44
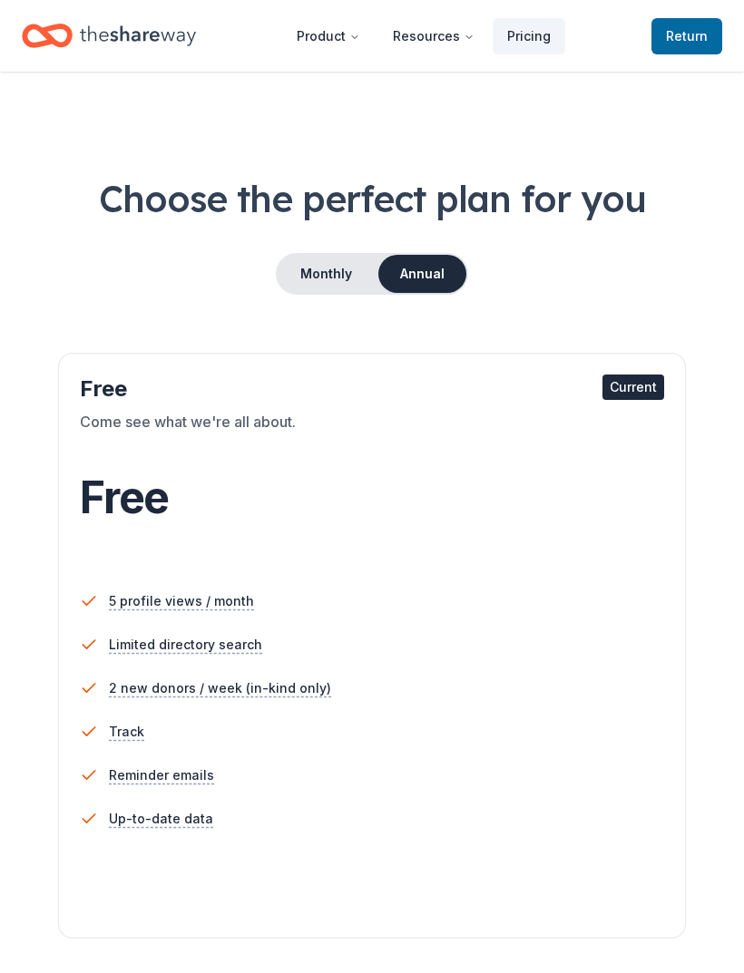
click at [343, 45] on button "Product" at bounding box center [328, 36] width 93 height 36
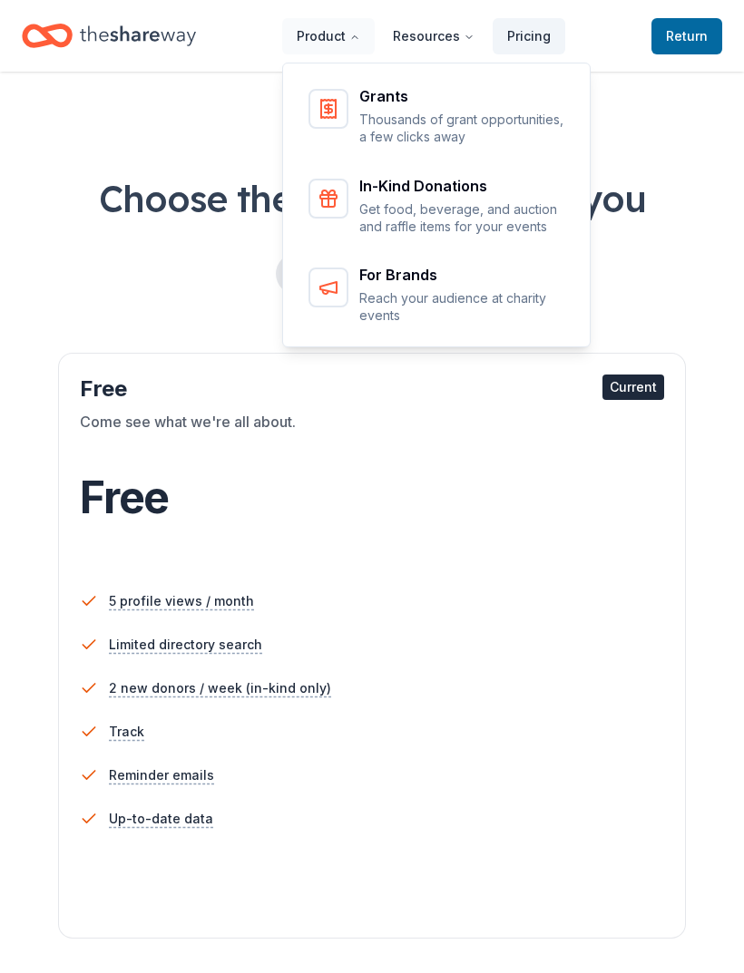
click at [486, 219] on p "Get food, beverage, and auction and raffle items for your events" at bounding box center [462, 218] width 207 height 35
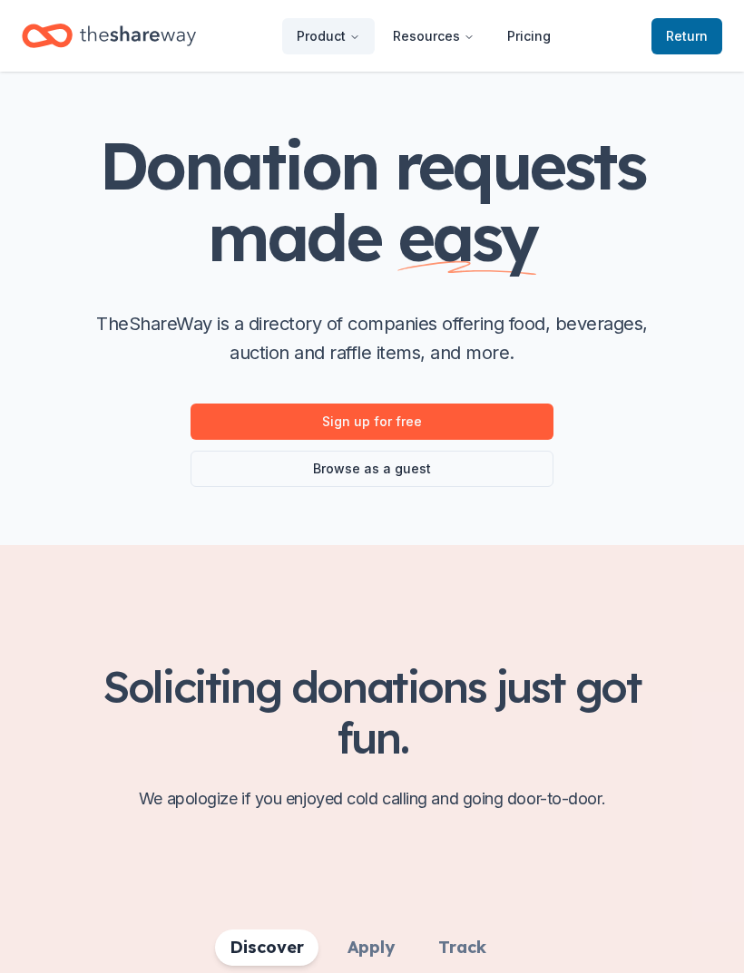
click at [525, 409] on link "Sign up for free" at bounding box center [372, 422] width 363 height 36
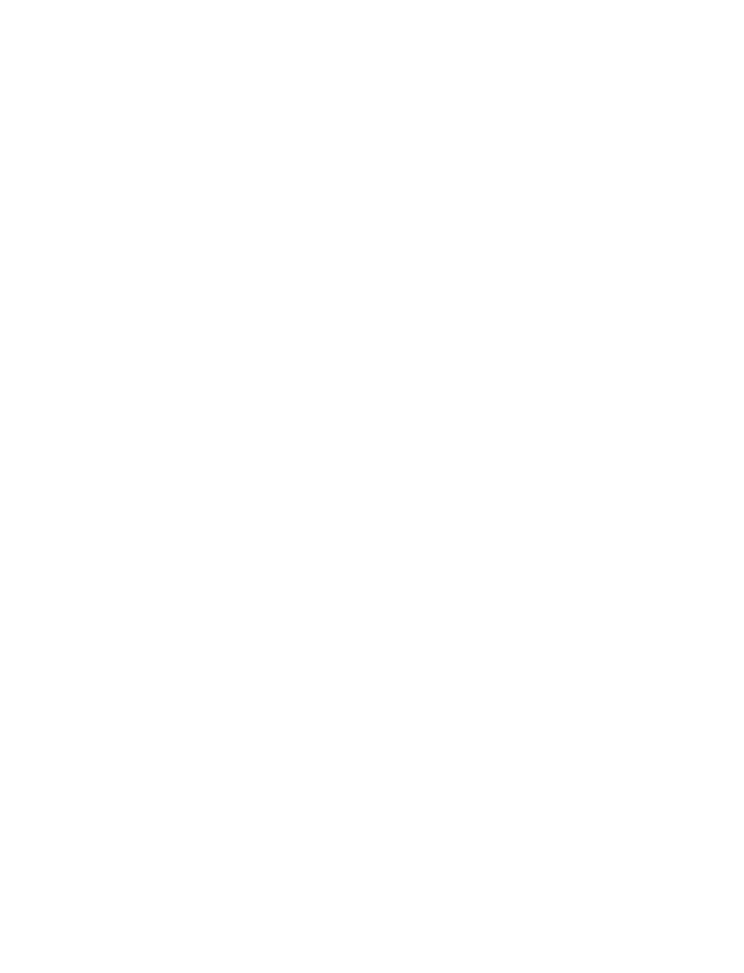
click at [538, 415] on body at bounding box center [372, 486] width 744 height 973
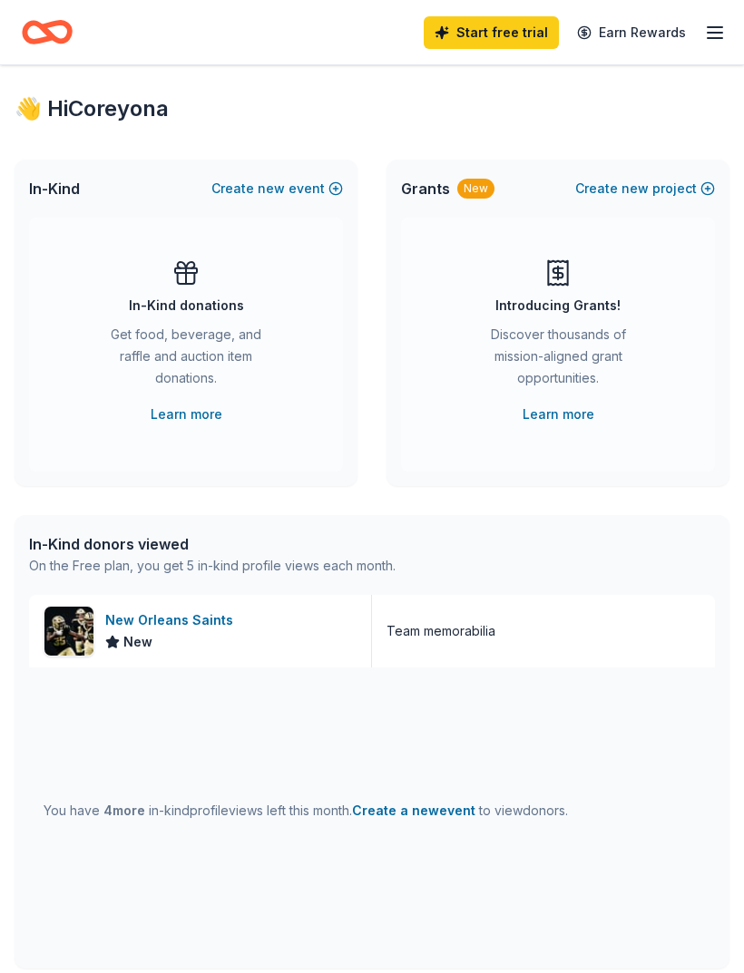
click at [343, 651] on div "New Orleans Saints New" at bounding box center [200, 631] width 343 height 73
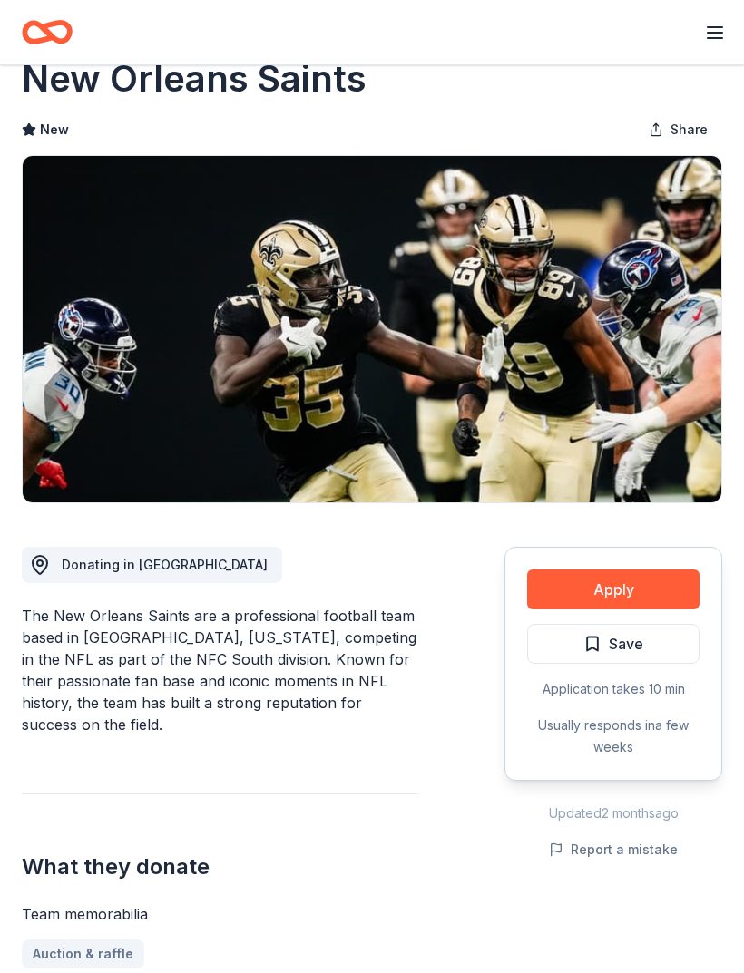
scroll to position [50, 0]
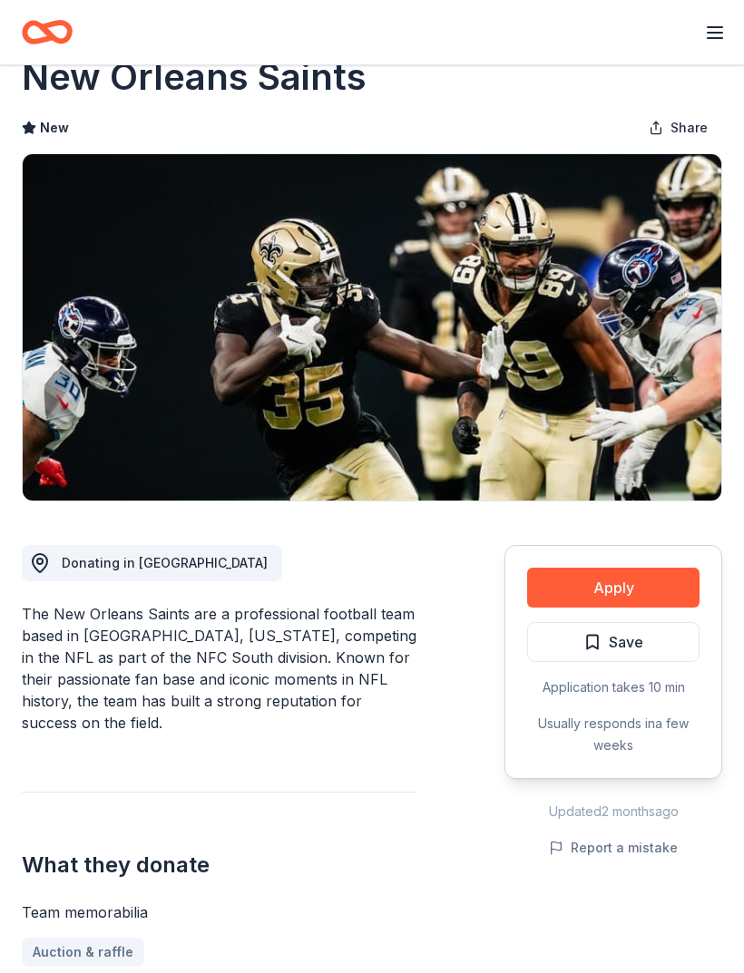
click at [635, 586] on button "Apply" at bounding box center [613, 588] width 172 height 40
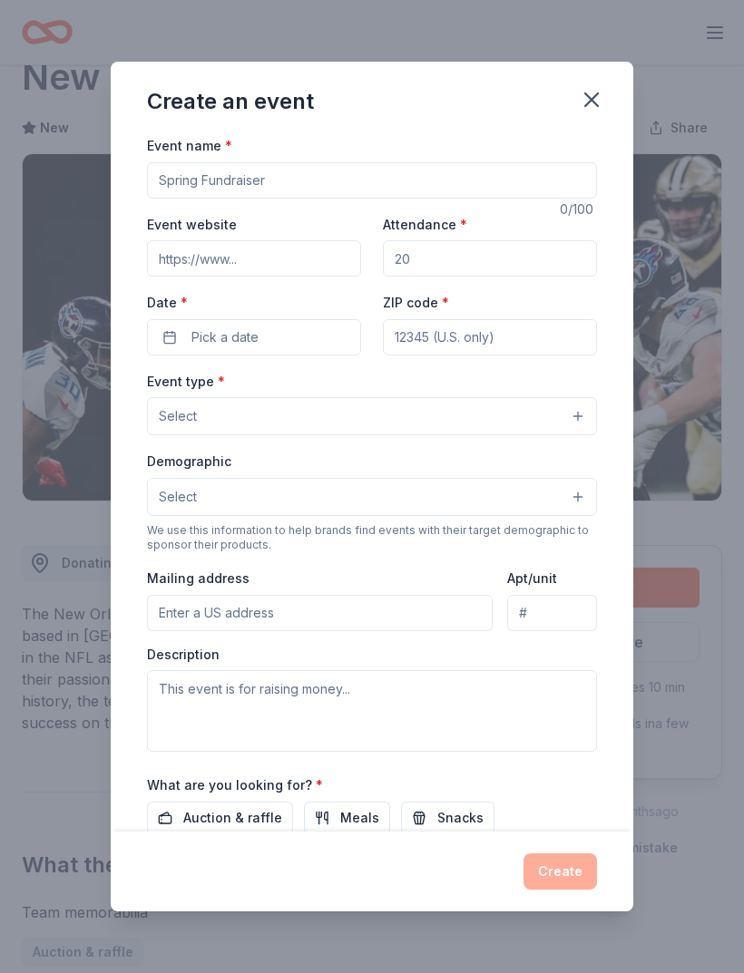
click at [594, 104] on icon "button" at bounding box center [591, 99] width 13 height 13
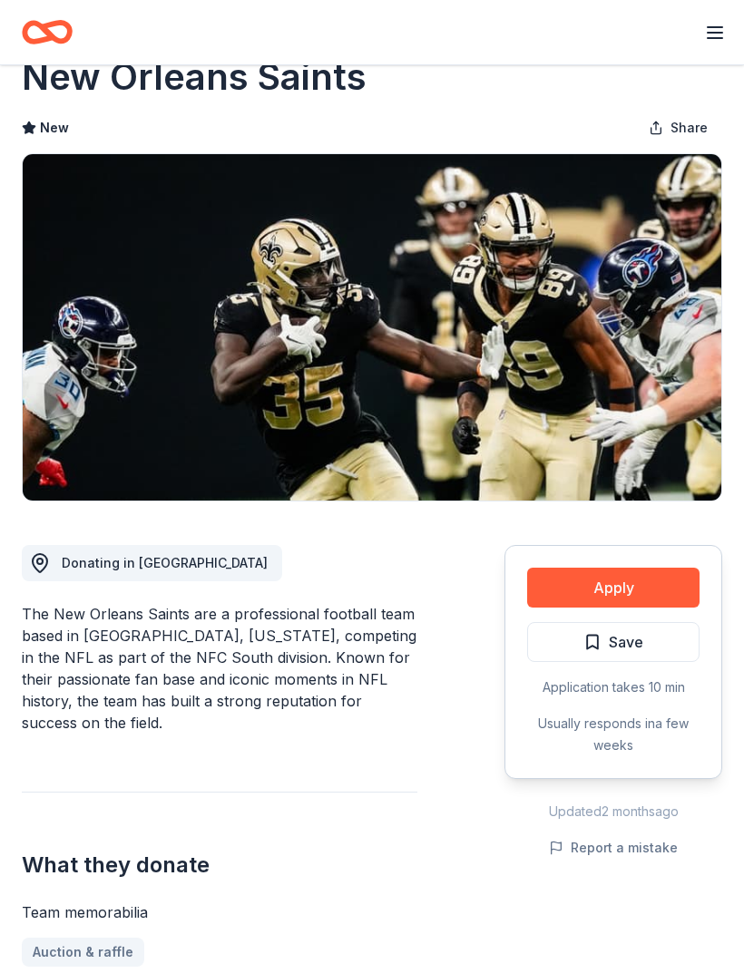
scroll to position [0, 0]
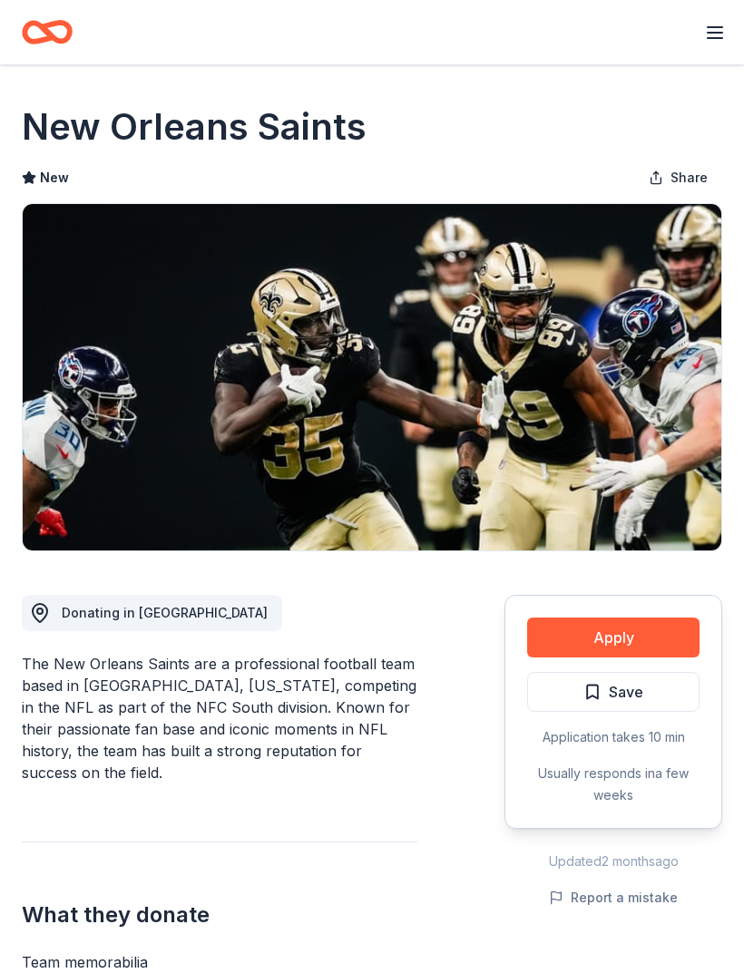
click at [714, 39] on icon "button" at bounding box center [715, 33] width 22 height 22
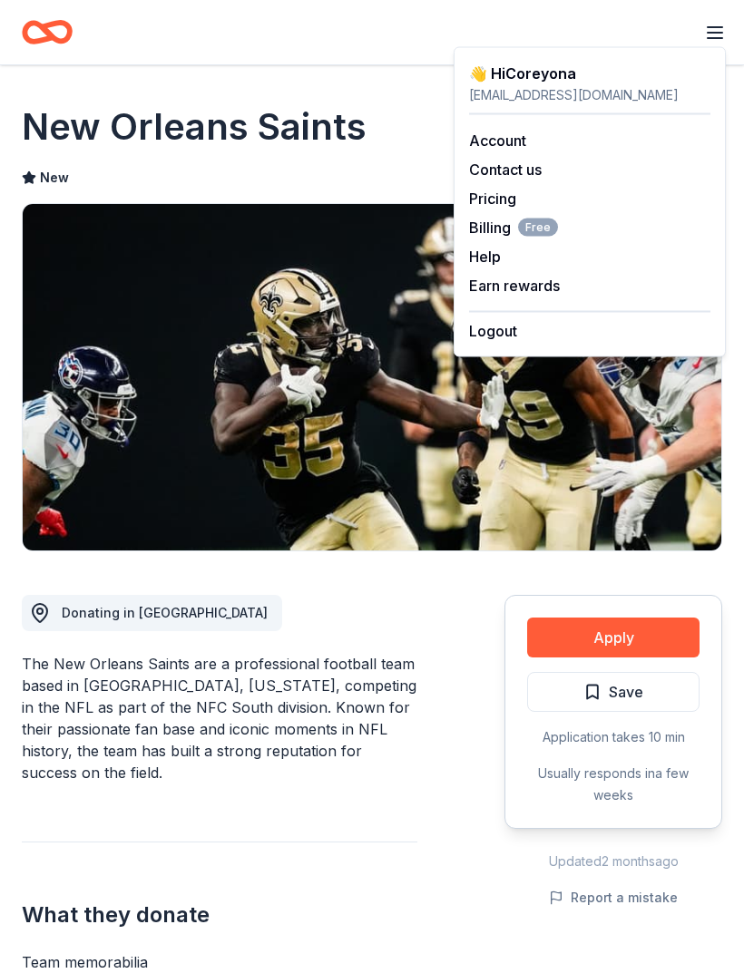
click at [401, 154] on div "New Orleans Saints New Share" at bounding box center [372, 327] width 700 height 450
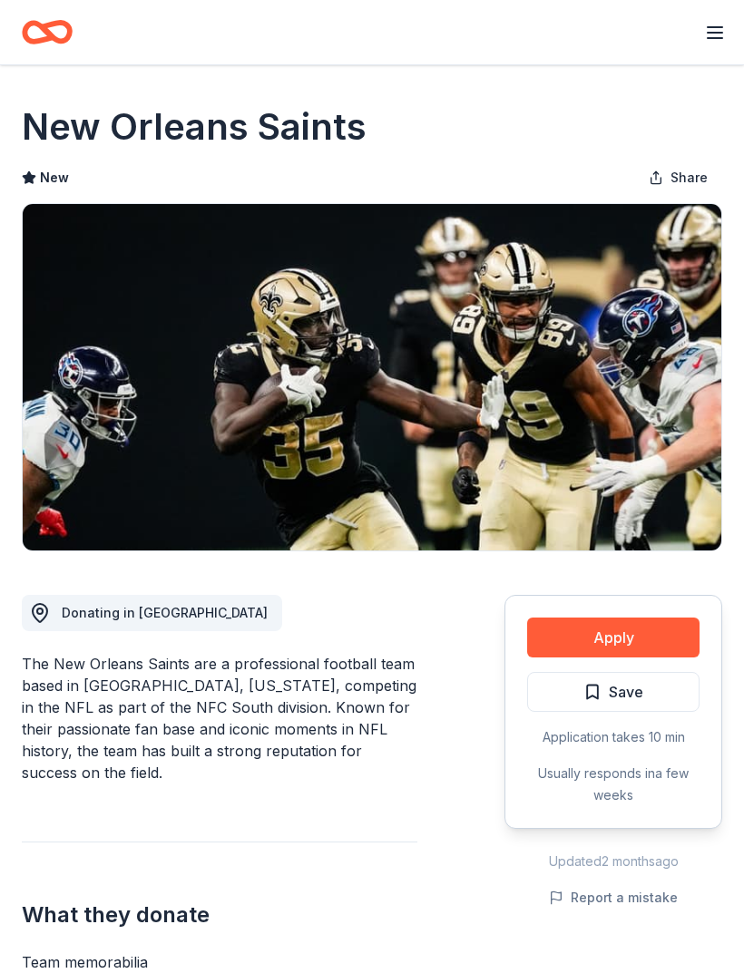
click at [49, 41] on icon "Home" at bounding box center [38, 32] width 28 height 18
click at [67, 36] on icon "Home" at bounding box center [56, 32] width 28 height 18
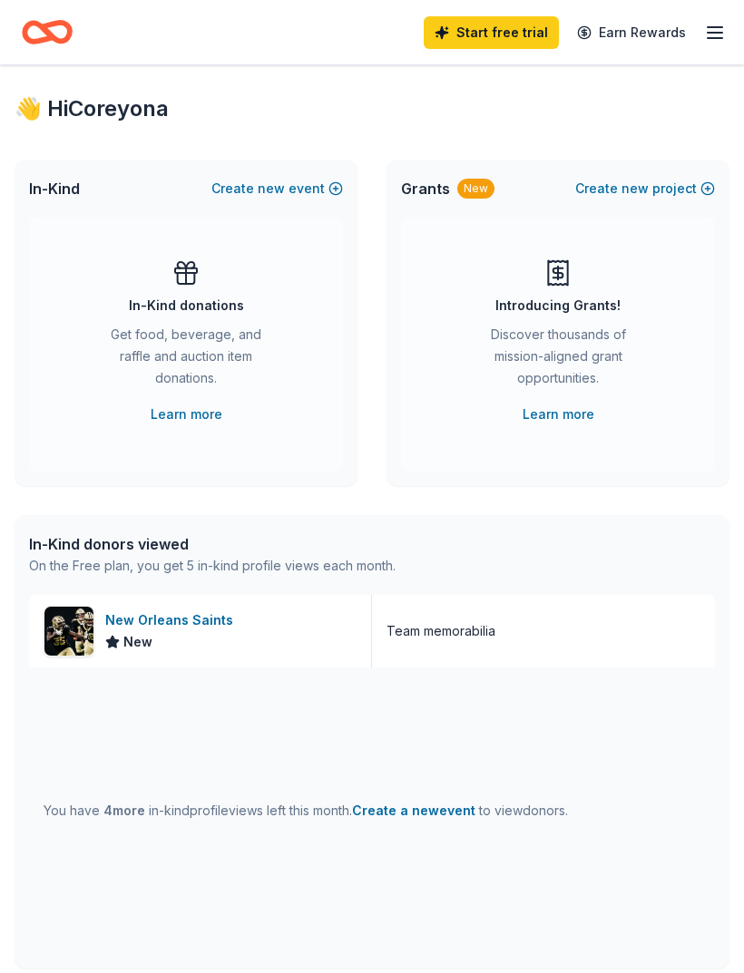
click at [295, 415] on div "In-Kind donations Get food, beverage, and raffle and auction item donations. Le…" at bounding box center [185, 342] width 241 height 167
click at [207, 336] on div "Get food, beverage, and raffle and auction item donations." at bounding box center [186, 360] width 169 height 73
click at [68, 196] on span "In-Kind" at bounding box center [54, 189] width 51 height 22
click at [210, 421] on link "Learn more" at bounding box center [187, 415] width 72 height 22
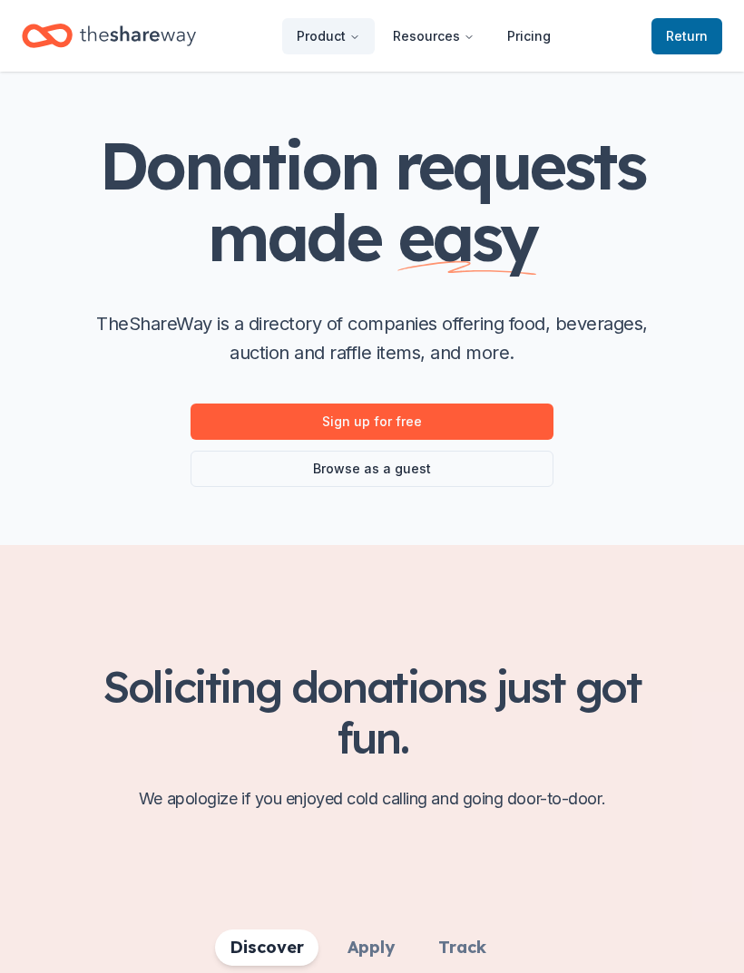
click at [698, 44] on span "Return to TheShareWay" at bounding box center [687, 36] width 42 height 22
click at [690, 34] on span "Return to TheShareWay" at bounding box center [687, 36] width 42 height 22
click at [695, 39] on span "Return to TheShareWay" at bounding box center [687, 36] width 42 height 22
click at [451, 40] on button "Resources" at bounding box center [433, 36] width 111 height 36
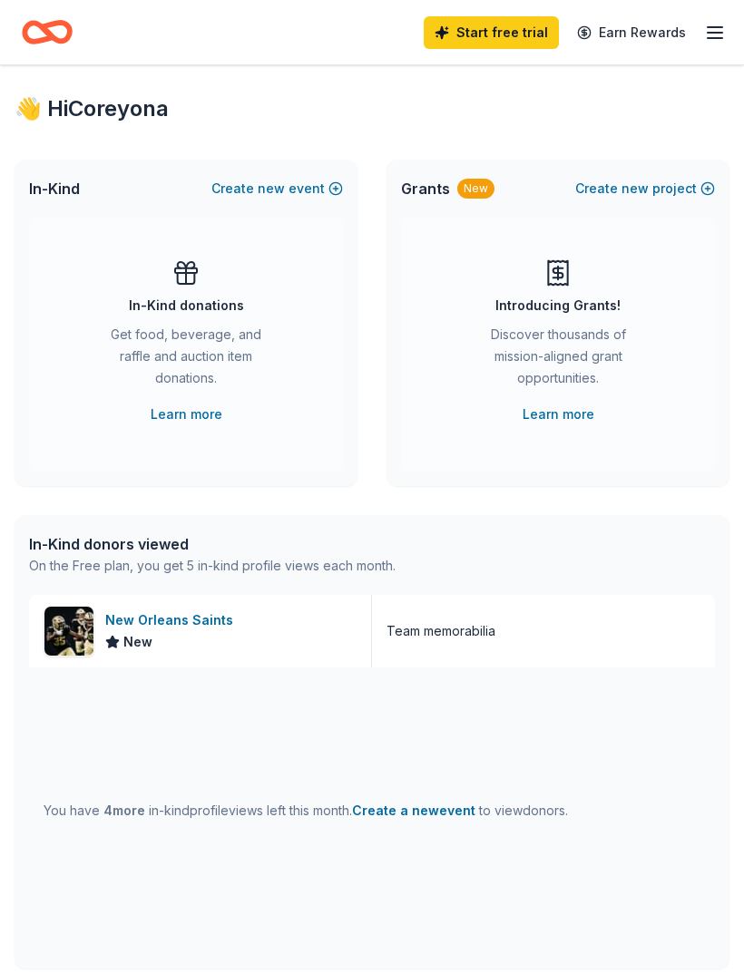
click at [459, 280] on div "Introducing Grants! Discover thousands of mission-aligned grant opportunities. …" at bounding box center [557, 342] width 241 height 167
click at [523, 25] on link "Start free trial" at bounding box center [491, 32] width 135 height 33
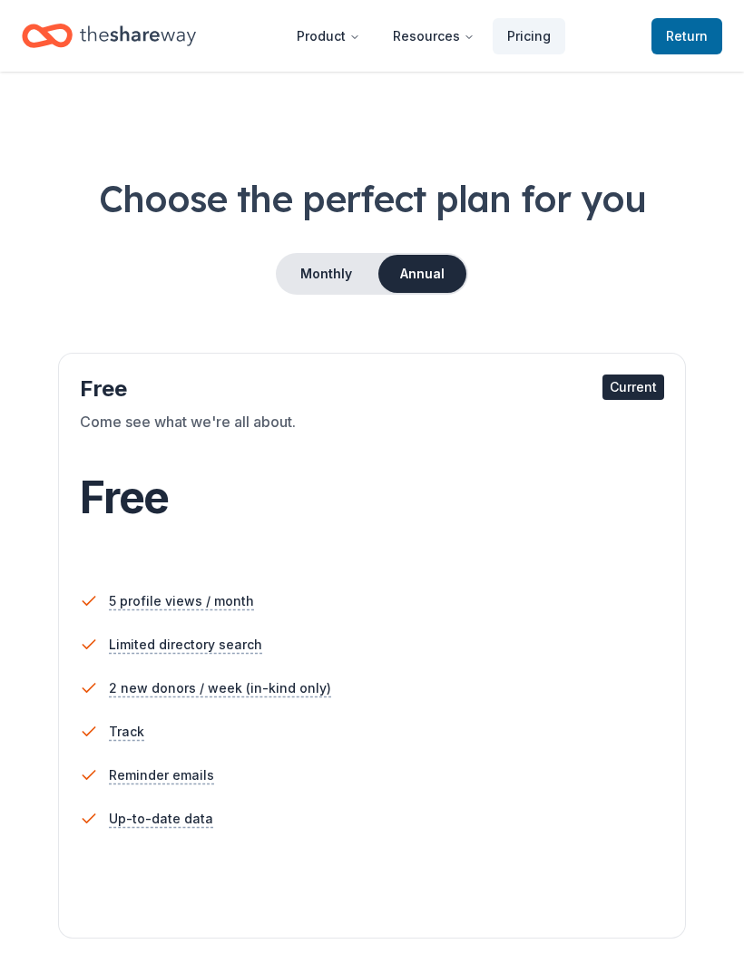
click at [688, 38] on span "Return to TheShareWay" at bounding box center [687, 36] width 42 height 22
click at [696, 34] on span "Return to TheShareWay" at bounding box center [687, 36] width 42 height 22
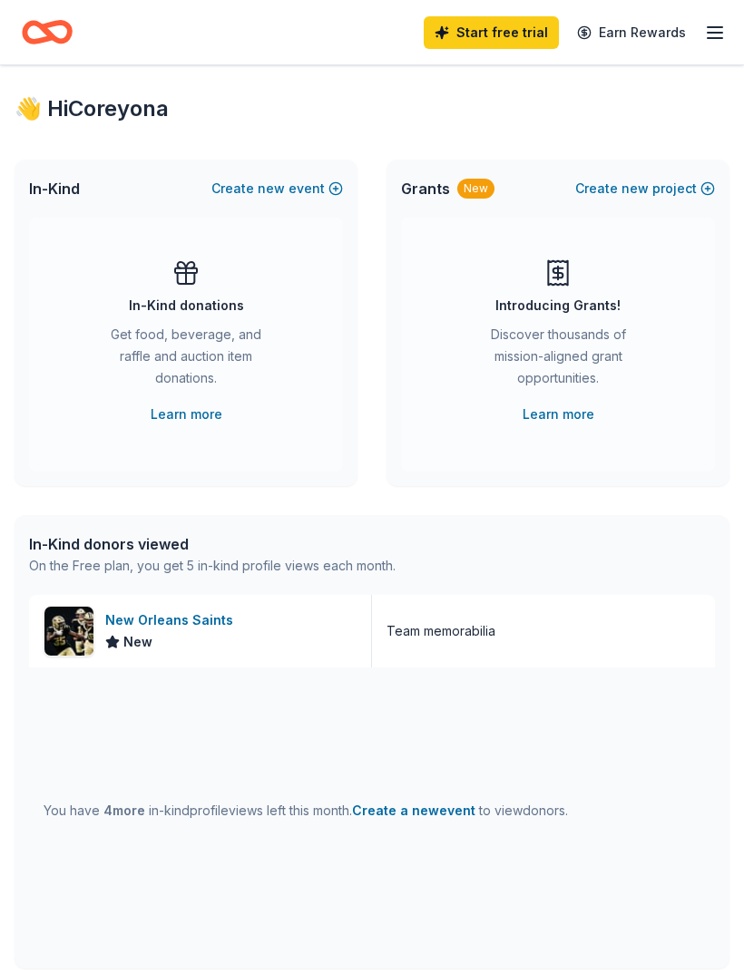
click at [706, 31] on icon "button" at bounding box center [715, 33] width 22 height 22
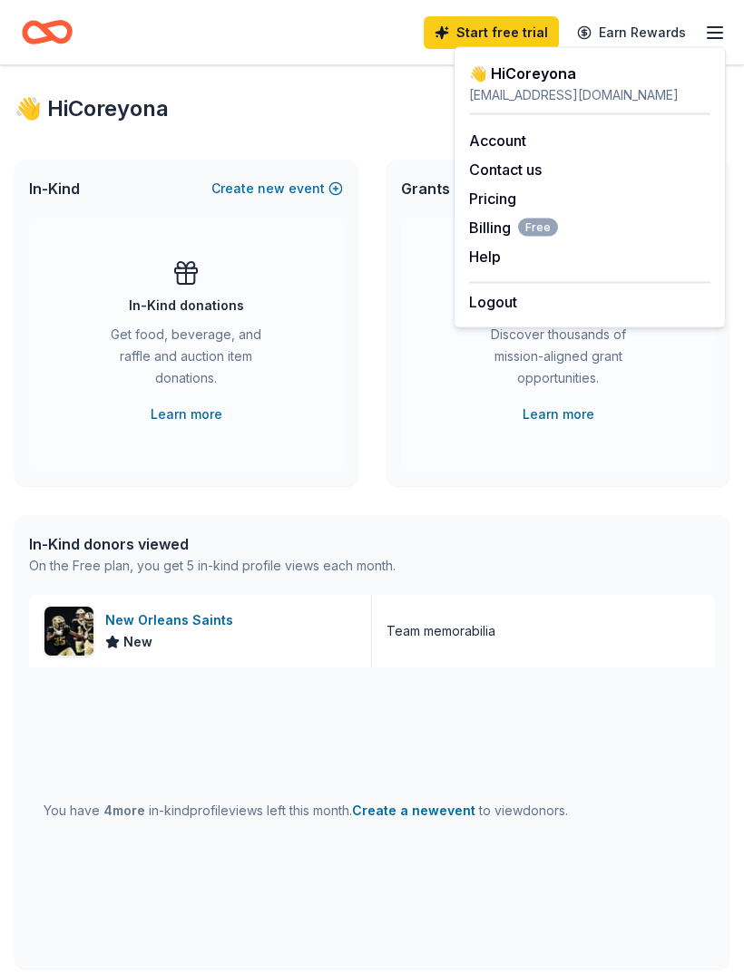
click at [494, 229] on span "Billing Free" at bounding box center [513, 228] width 89 height 22
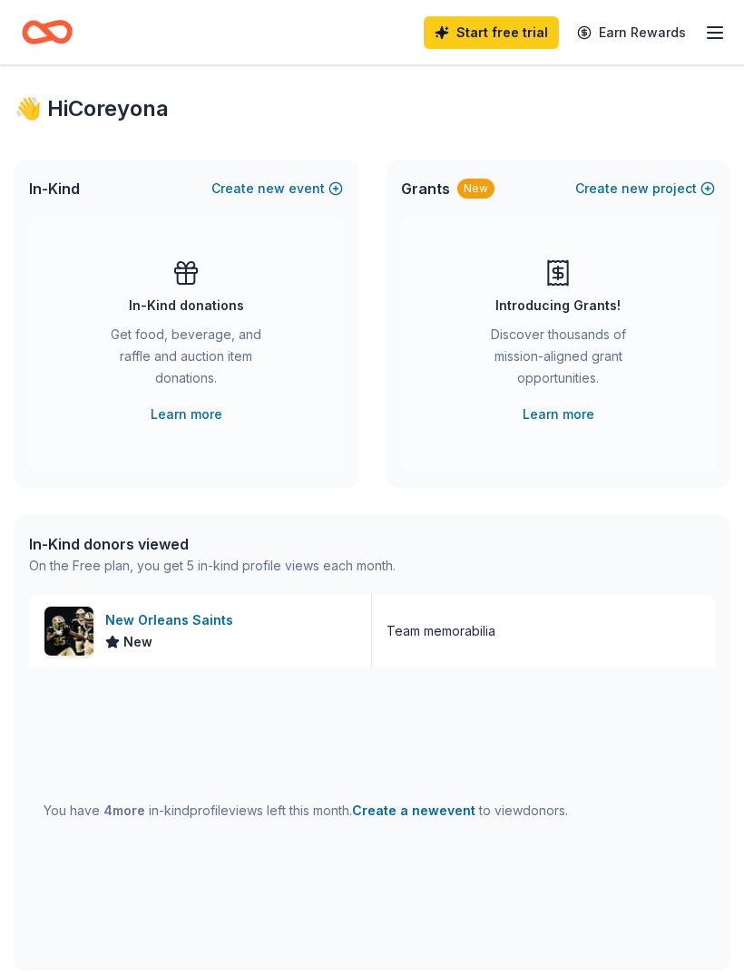
click at [318, 190] on button "Create new event" at bounding box center [277, 189] width 132 height 22
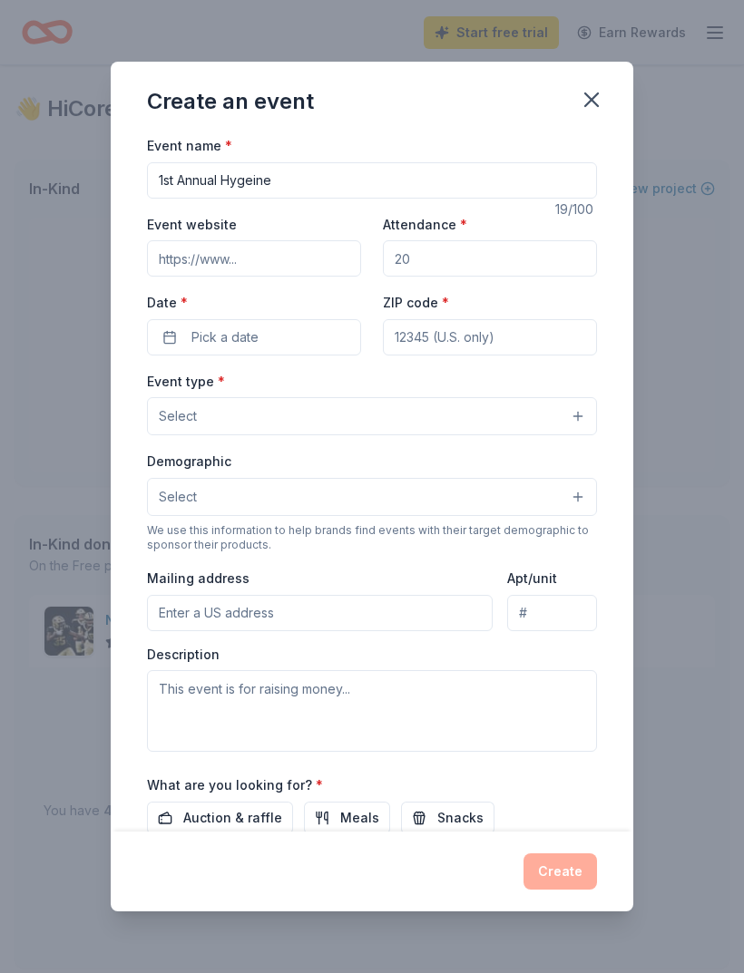
click at [246, 178] on input "1st Annual Hygeine" at bounding box center [372, 180] width 450 height 36
click at [245, 178] on input "1st Annual Hygeine" at bounding box center [372, 180] width 450 height 36
type input "1st Annual Hygiene Giveaway"
click at [455, 268] on input "Attendance *" at bounding box center [490, 258] width 214 height 36
type input "150"
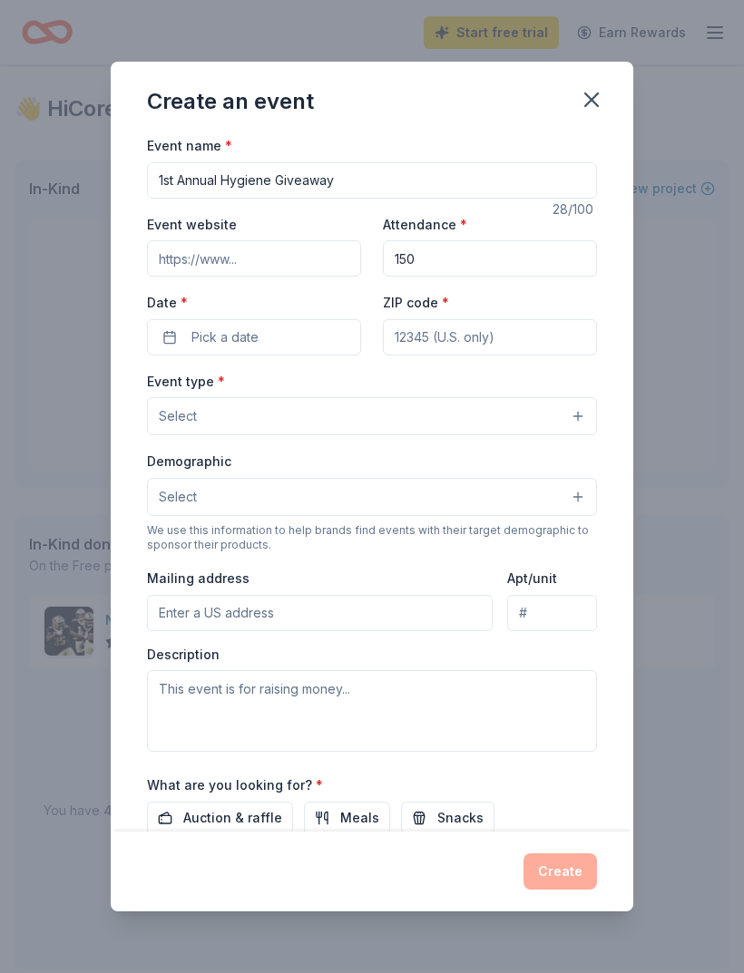
click at [289, 335] on button "Pick a date" at bounding box center [254, 337] width 214 height 36
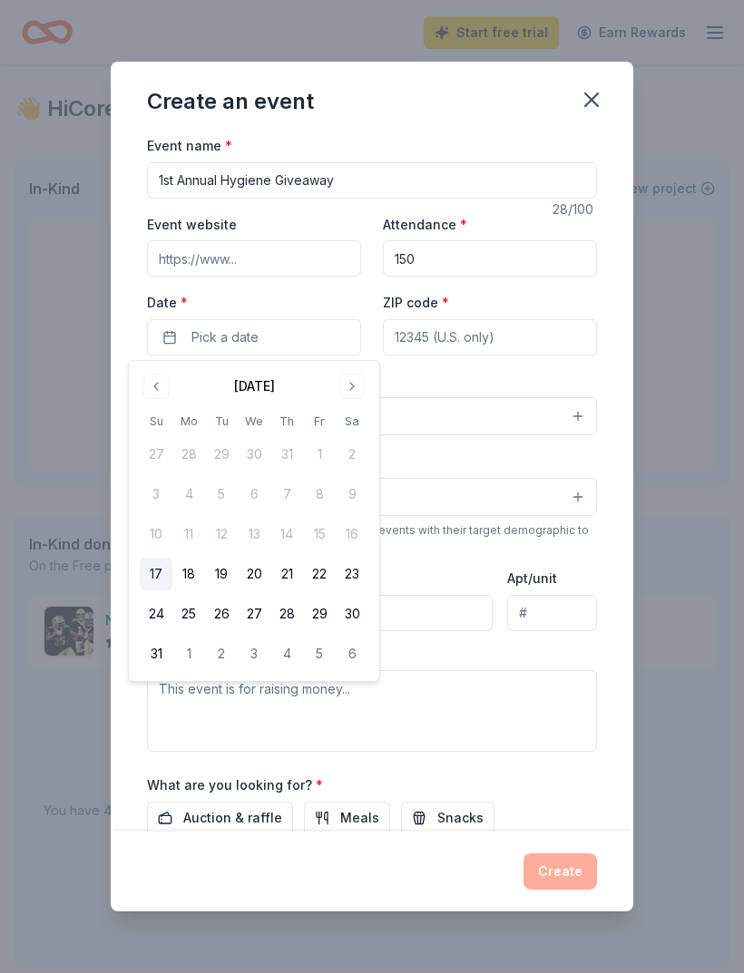
click at [348, 382] on button "Go to next month" at bounding box center [351, 386] width 25 height 25
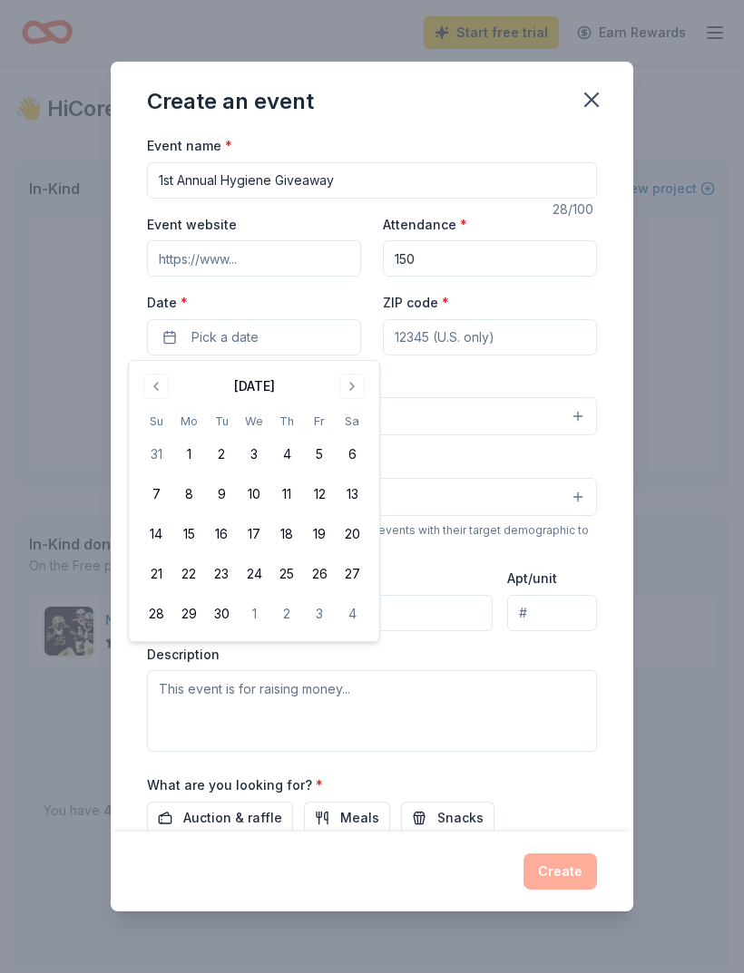
click at [318, 578] on button "26" at bounding box center [319, 574] width 33 height 33
click at [353, 574] on button "27" at bounding box center [352, 574] width 33 height 33
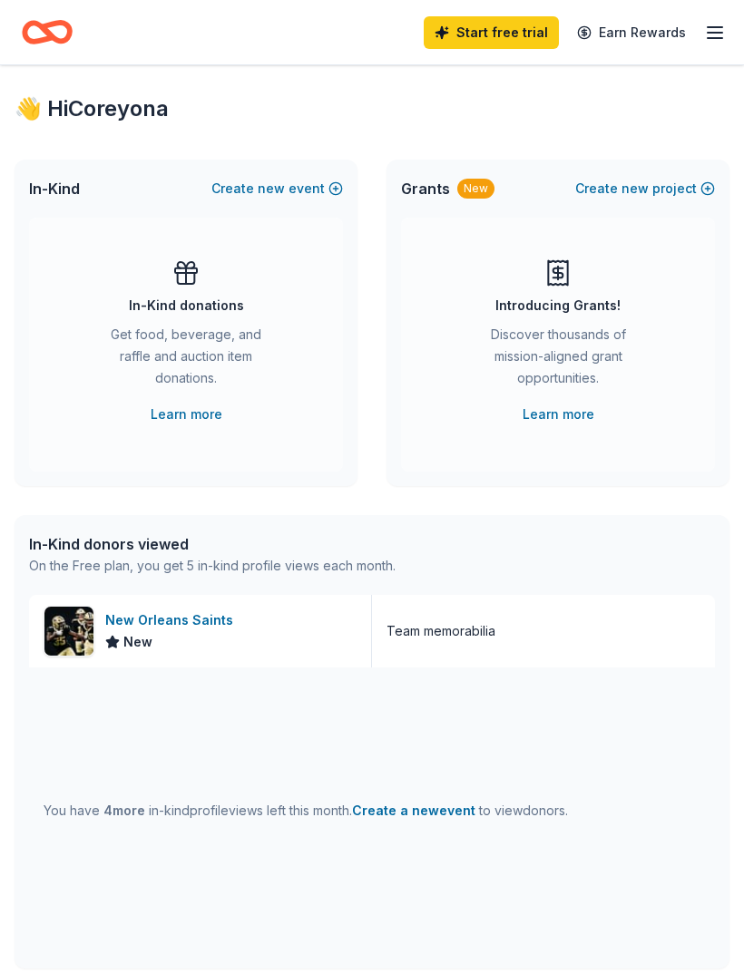
click at [312, 398] on div "In-Kind donations Get food, beverage, and raffle and auction item donations. Le…" at bounding box center [186, 345] width 314 height 254
click at [264, 197] on span "new" at bounding box center [271, 189] width 27 height 22
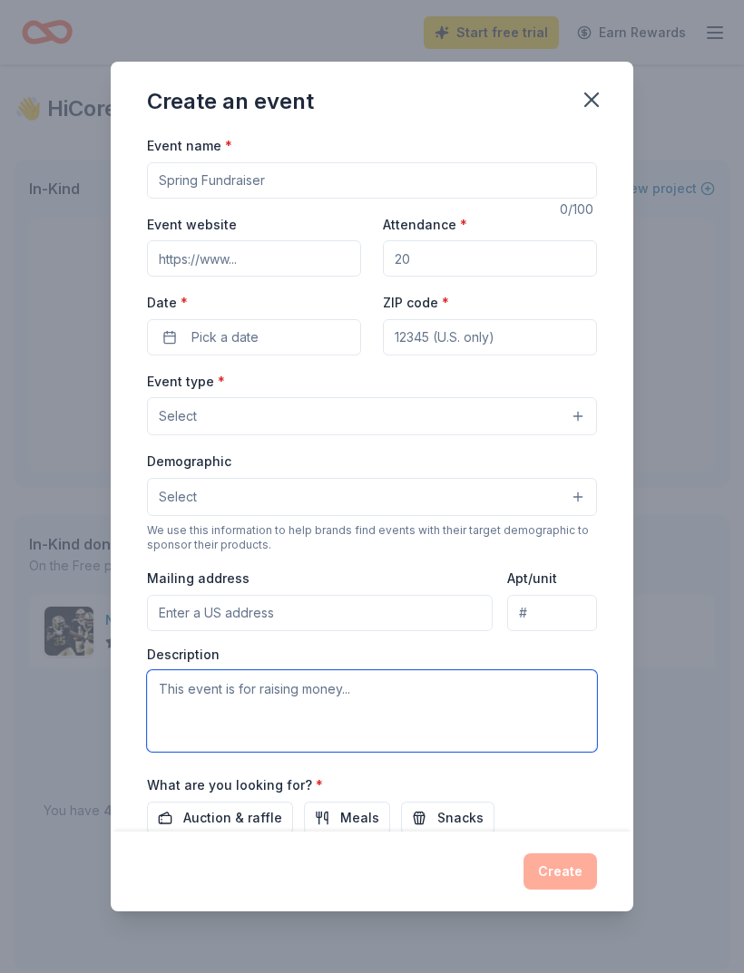
type textarea "I"
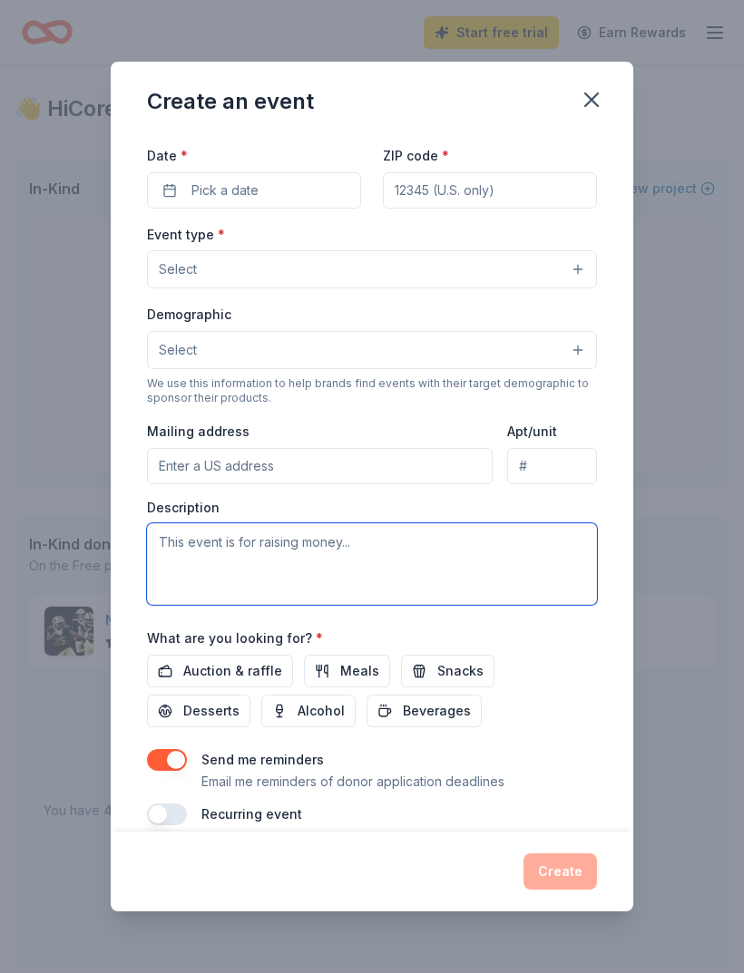
scroll to position [158, 0]
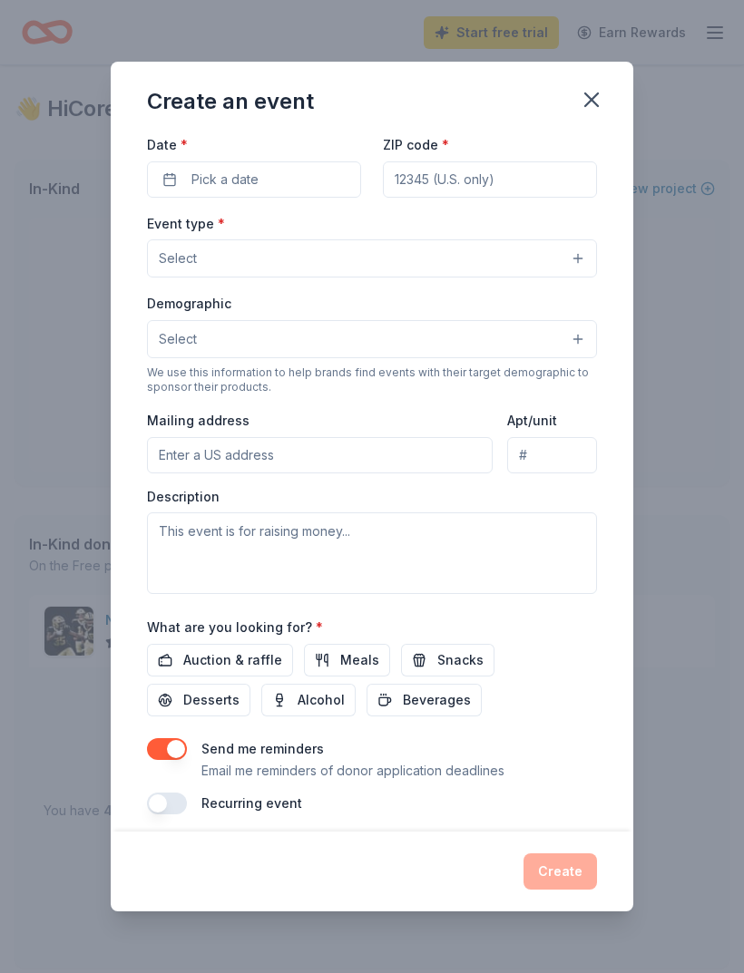
click at [589, 101] on icon "button" at bounding box center [591, 99] width 25 height 25
